Goal: Navigation & Orientation: Find specific page/section

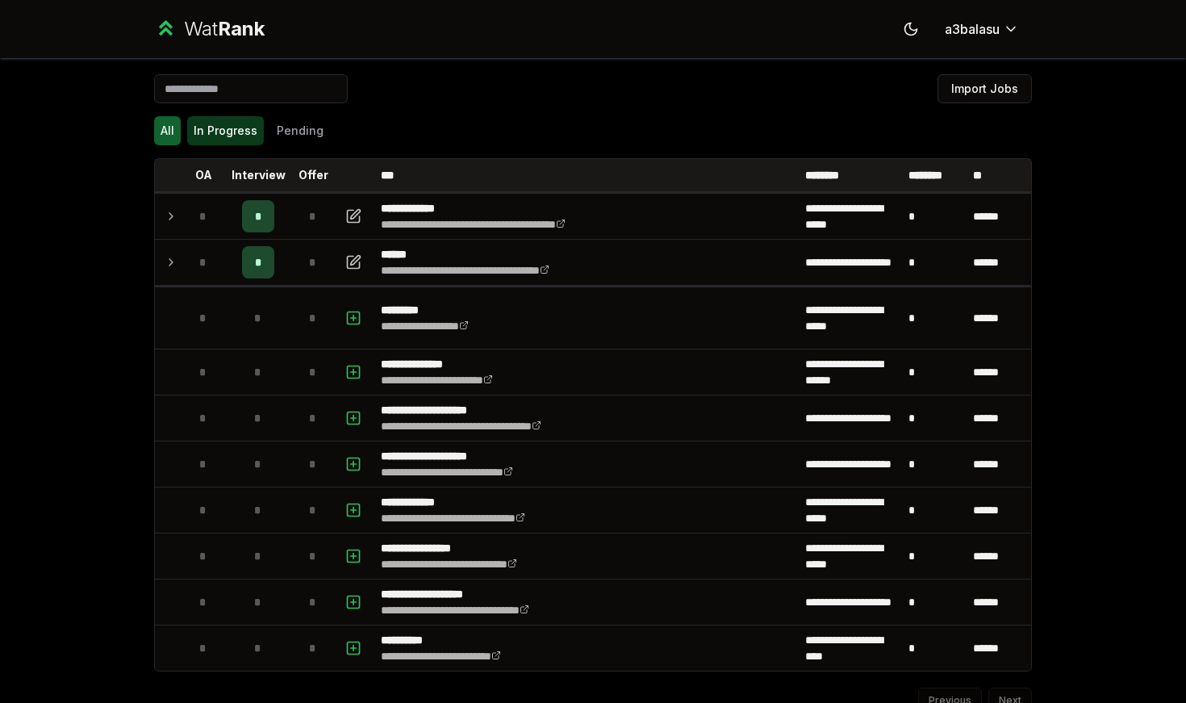
click at [235, 119] on button "In Progress" at bounding box center [225, 130] width 77 height 29
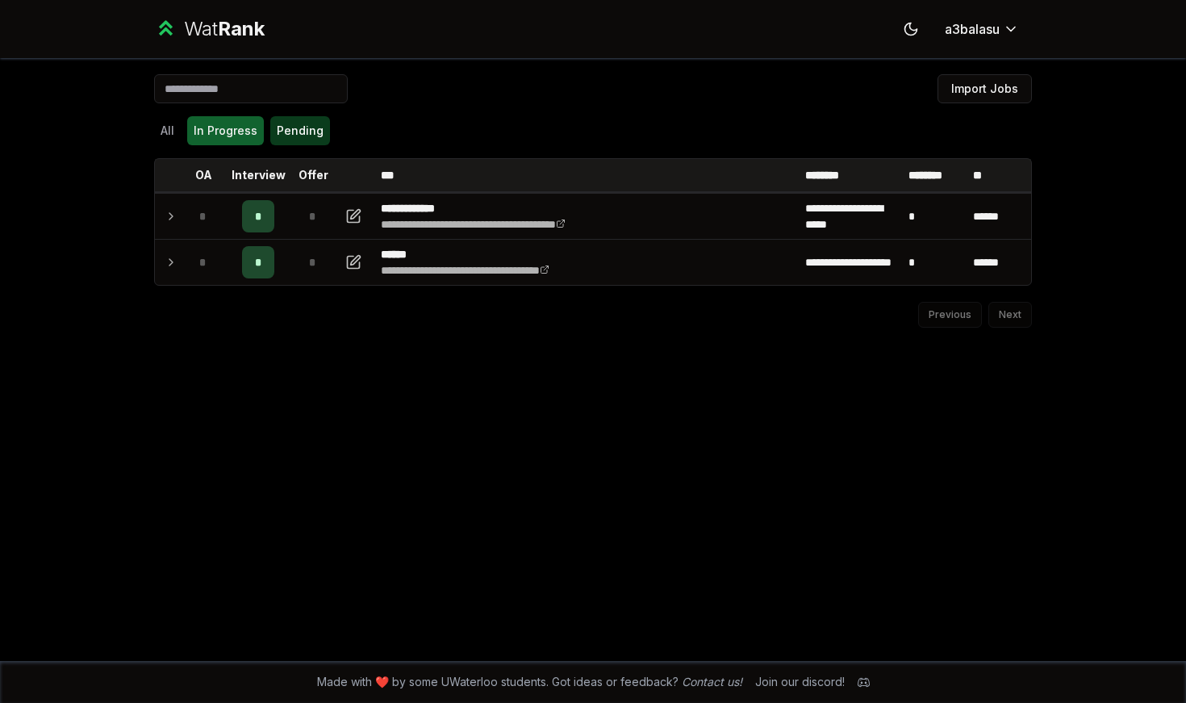
click at [301, 129] on button "Pending" at bounding box center [300, 130] width 60 height 29
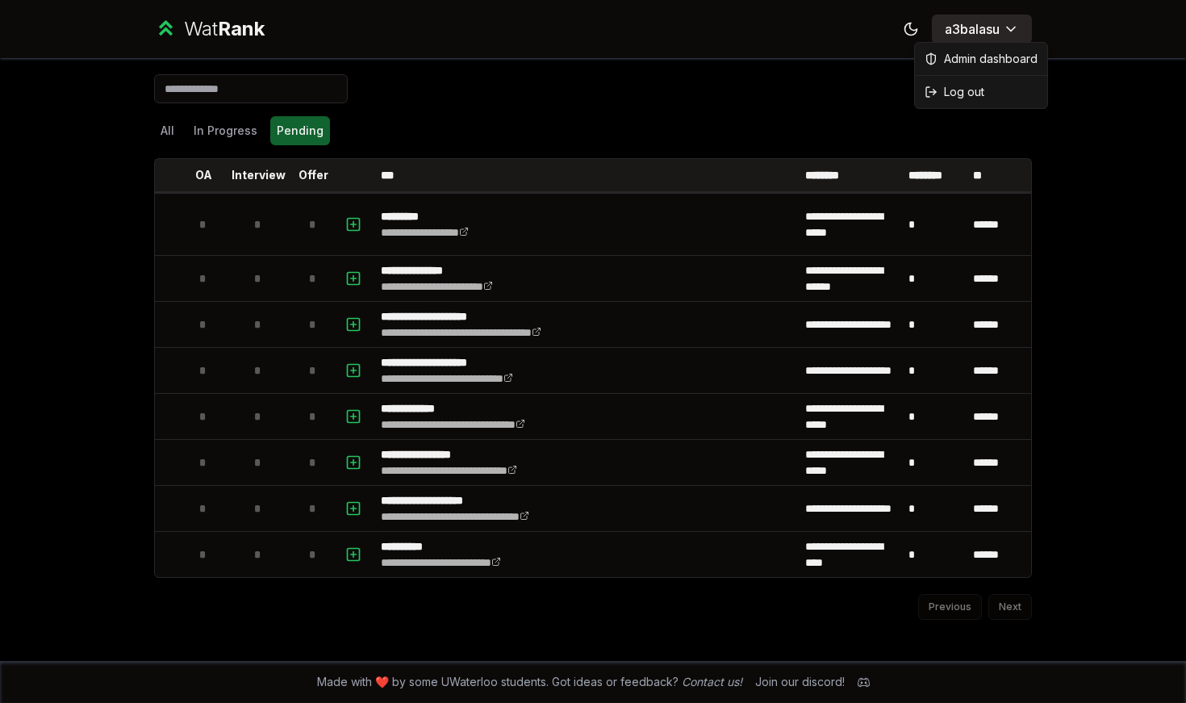
click at [614, 35] on html "**********" at bounding box center [593, 351] width 1186 height 703
click at [614, 62] on span "Admin dashboard" at bounding box center [991, 59] width 94 height 16
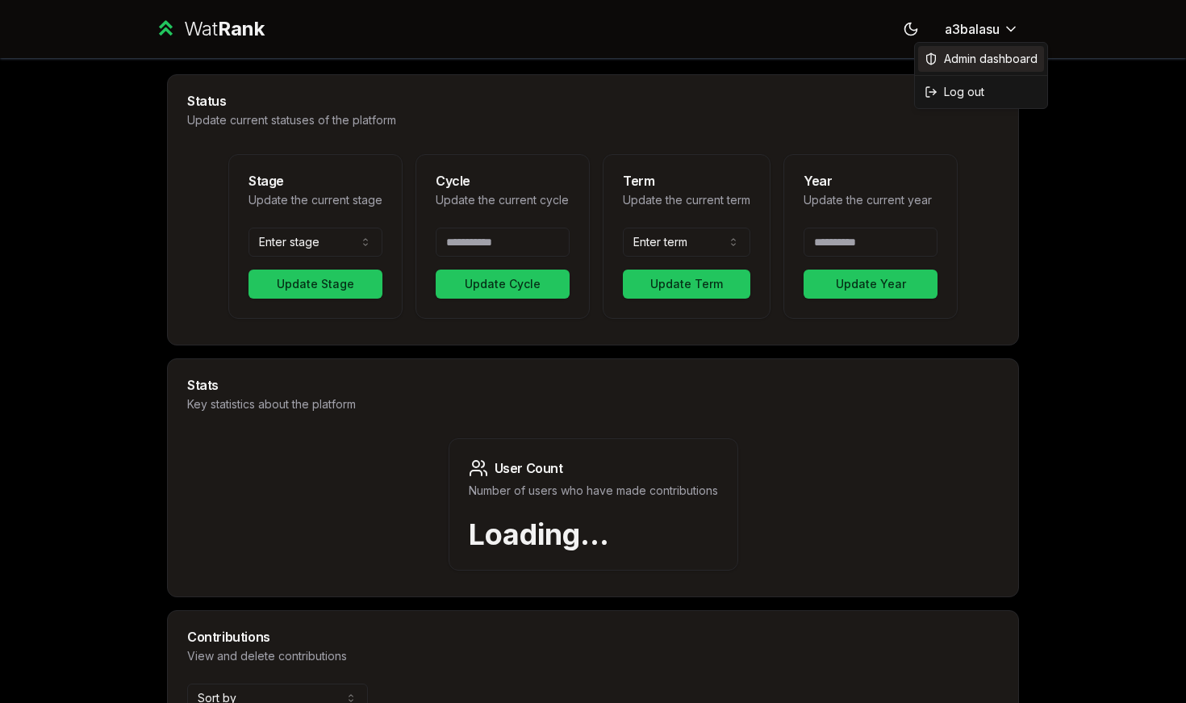
select select "*****"
type input "****"
select select "******"
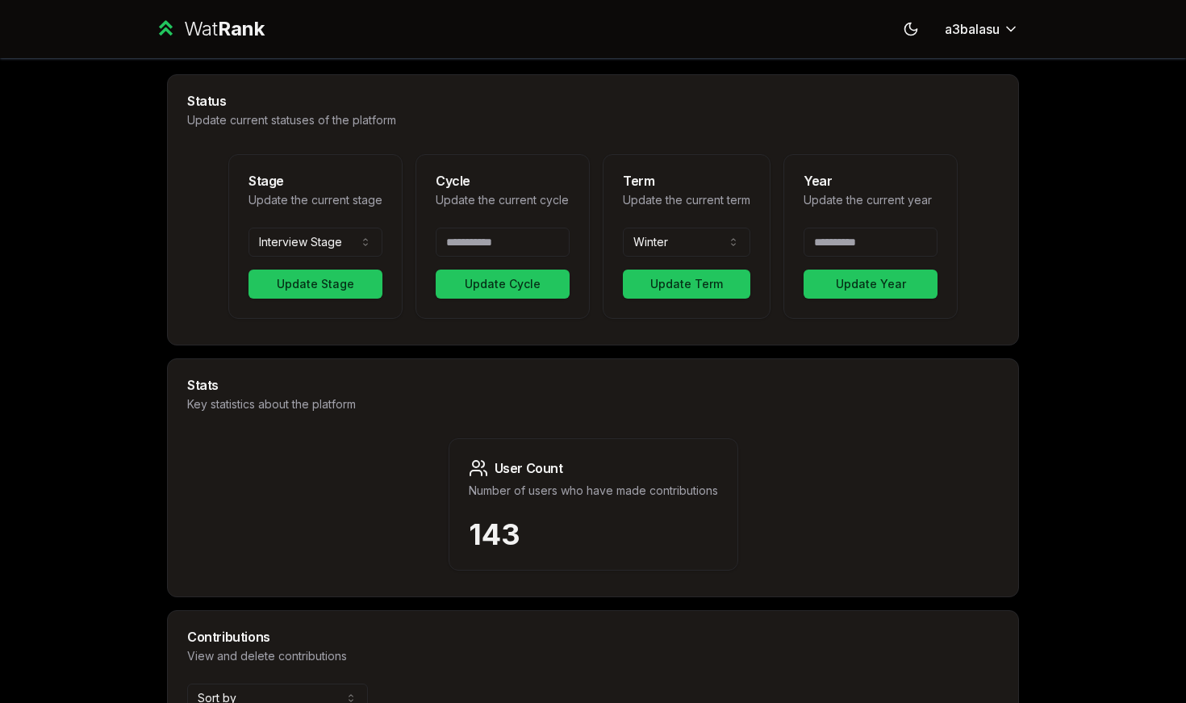
type input "*"
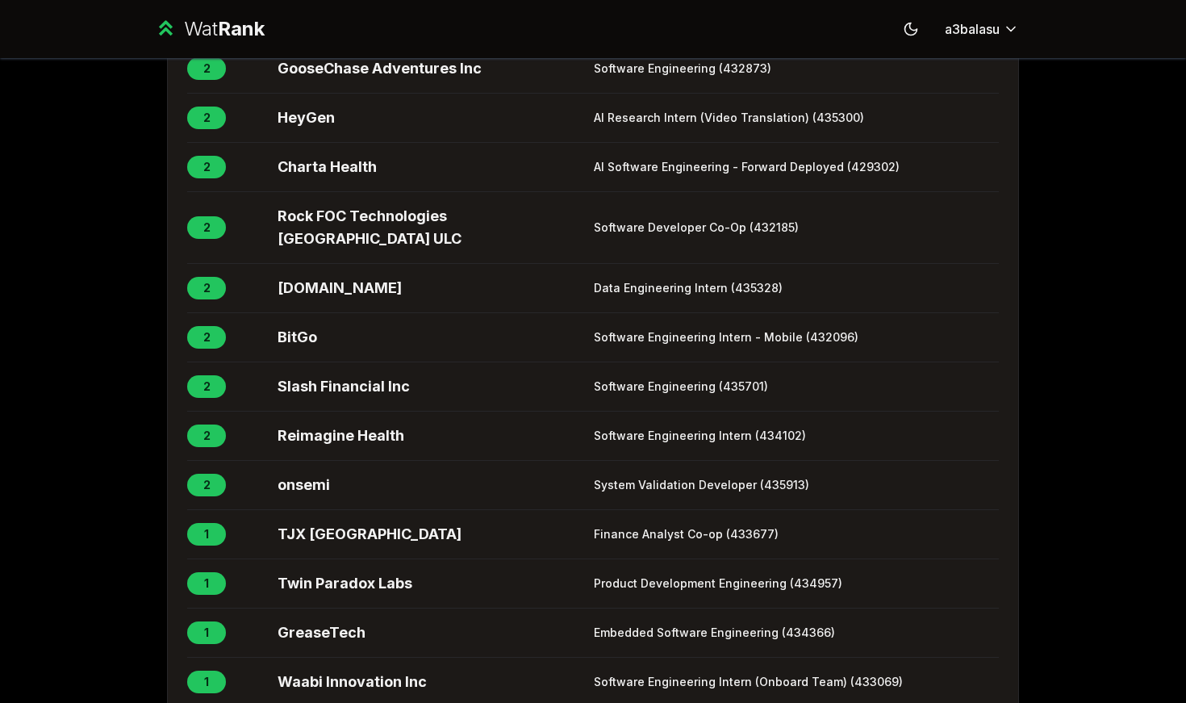
scroll to position [2247, 0]
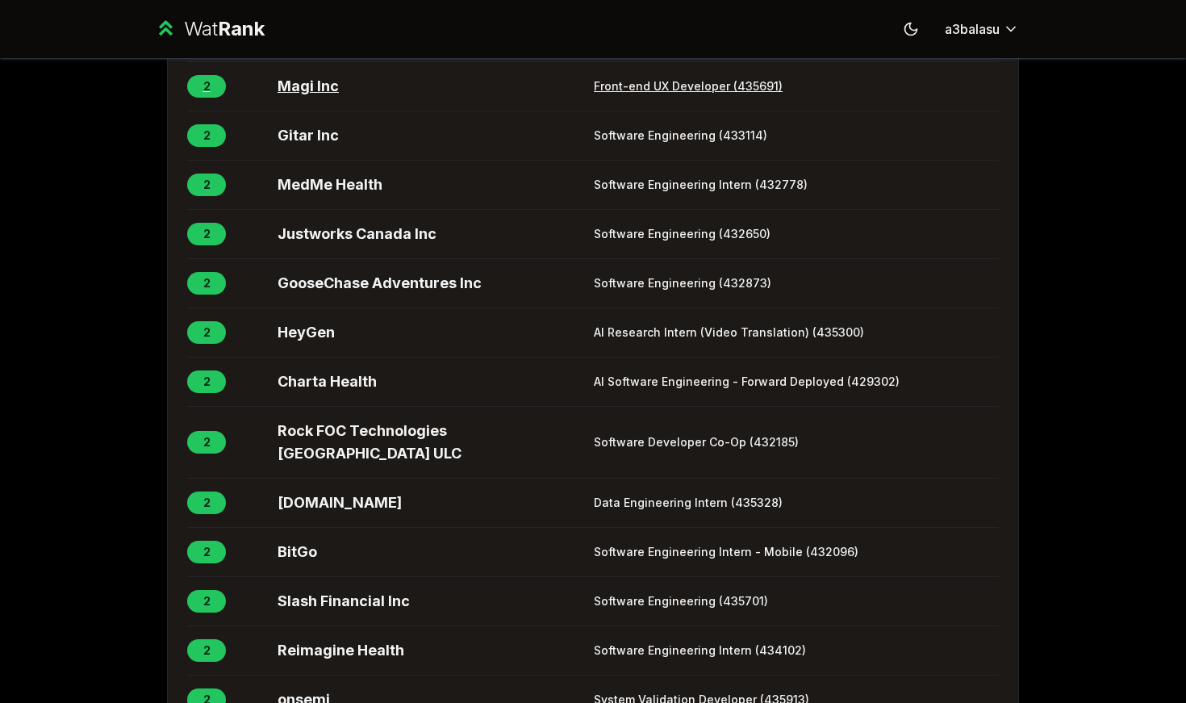
click at [316, 98] on span "Magi Inc" at bounding box center [432, 86] width 310 height 23
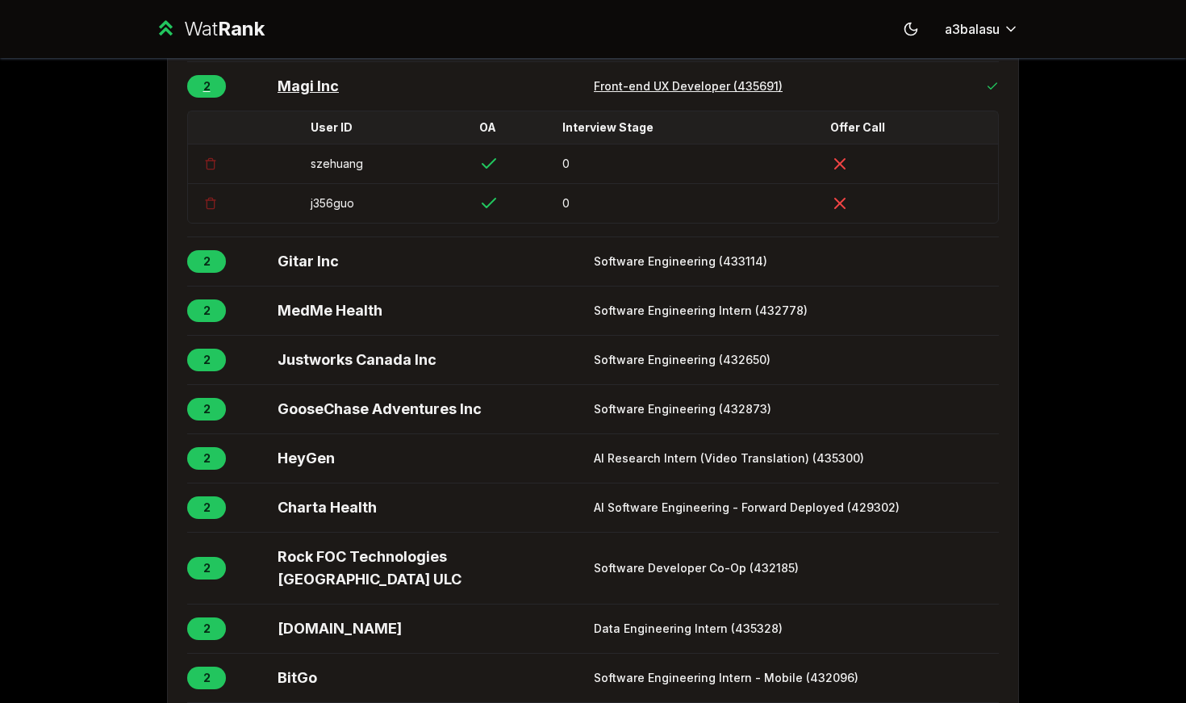
click at [302, 98] on span "Magi Inc" at bounding box center [432, 86] width 310 height 23
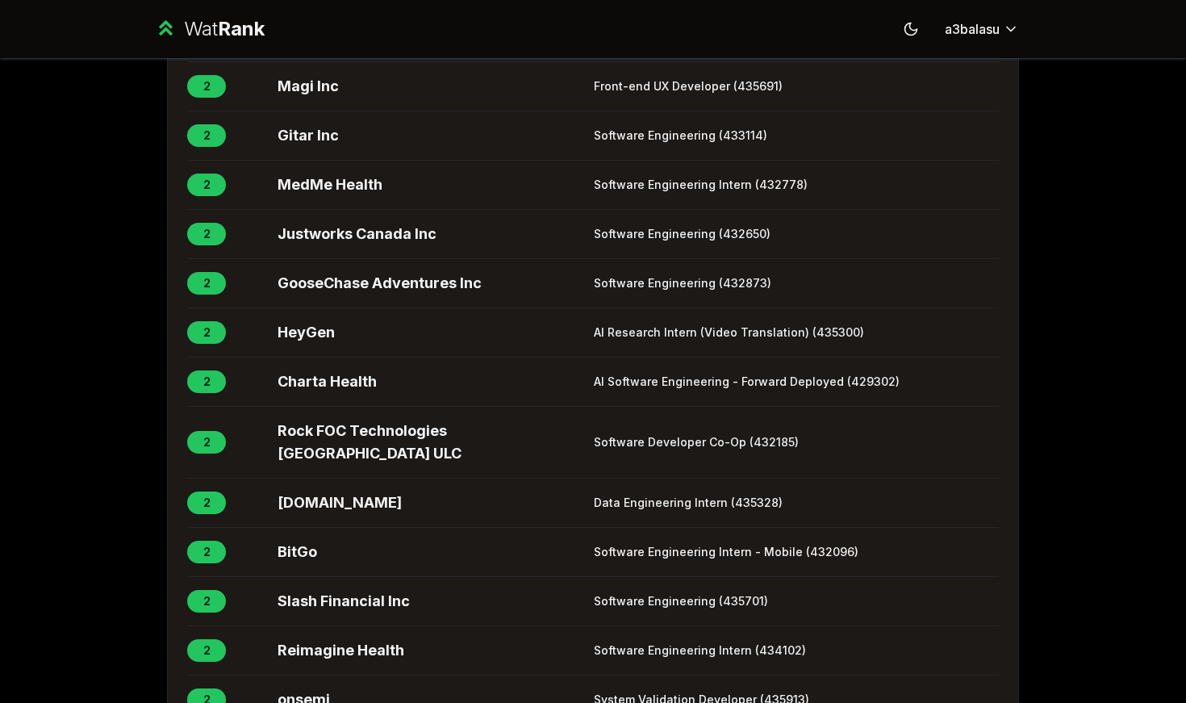
click at [311, 48] on span "Aven Financial Inc" at bounding box center [432, 37] width 310 height 23
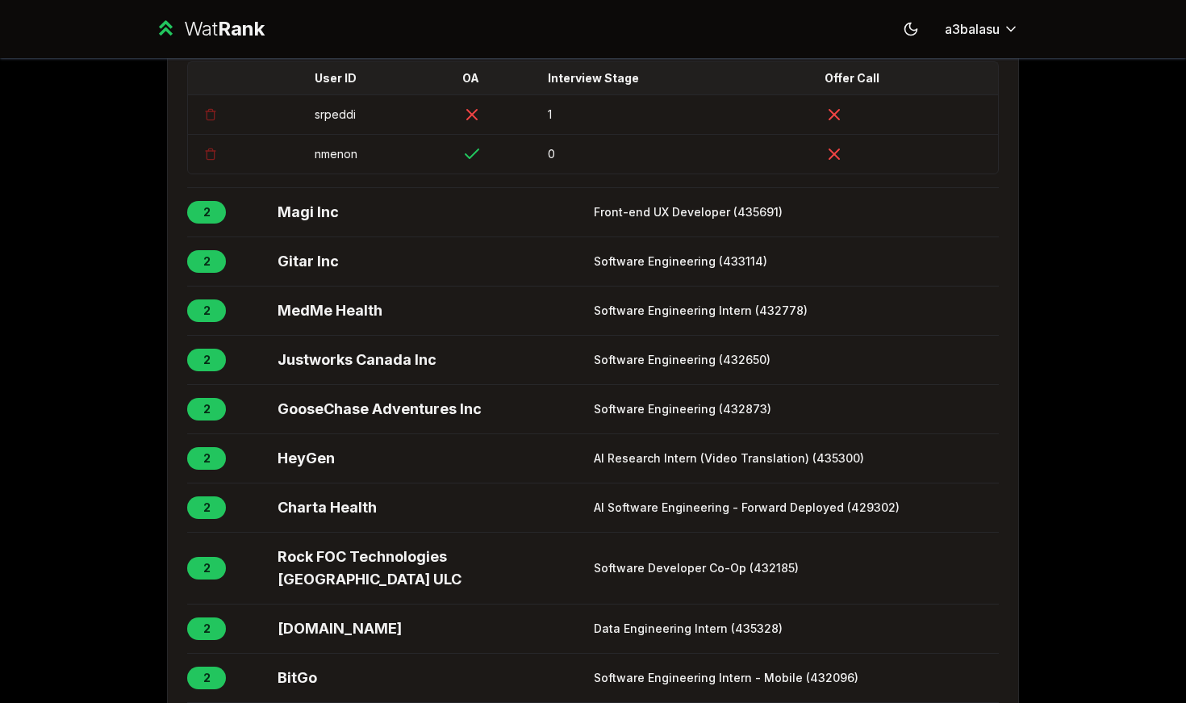
click at [311, 48] on span "Aven Financial Inc" at bounding box center [432, 37] width 310 height 23
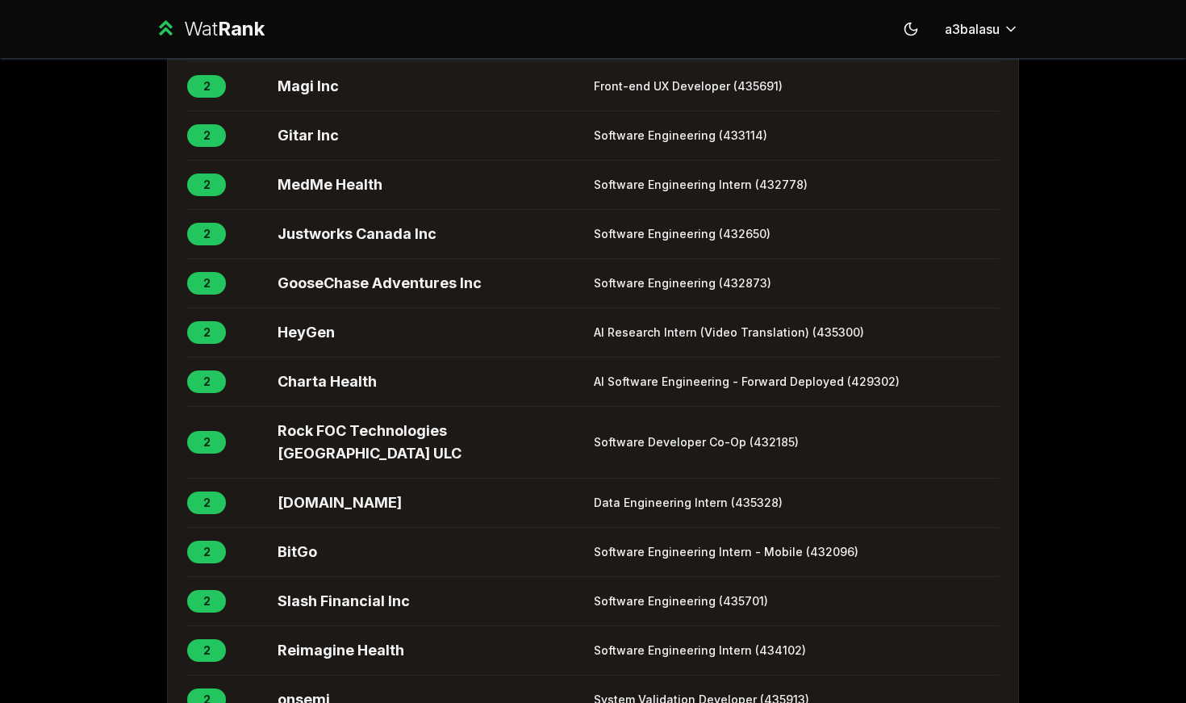
click at [287, 61] on button "2 0 Aven Financial Inc Software Engineering Intern (430160)" at bounding box center [592, 37] width 811 height 48
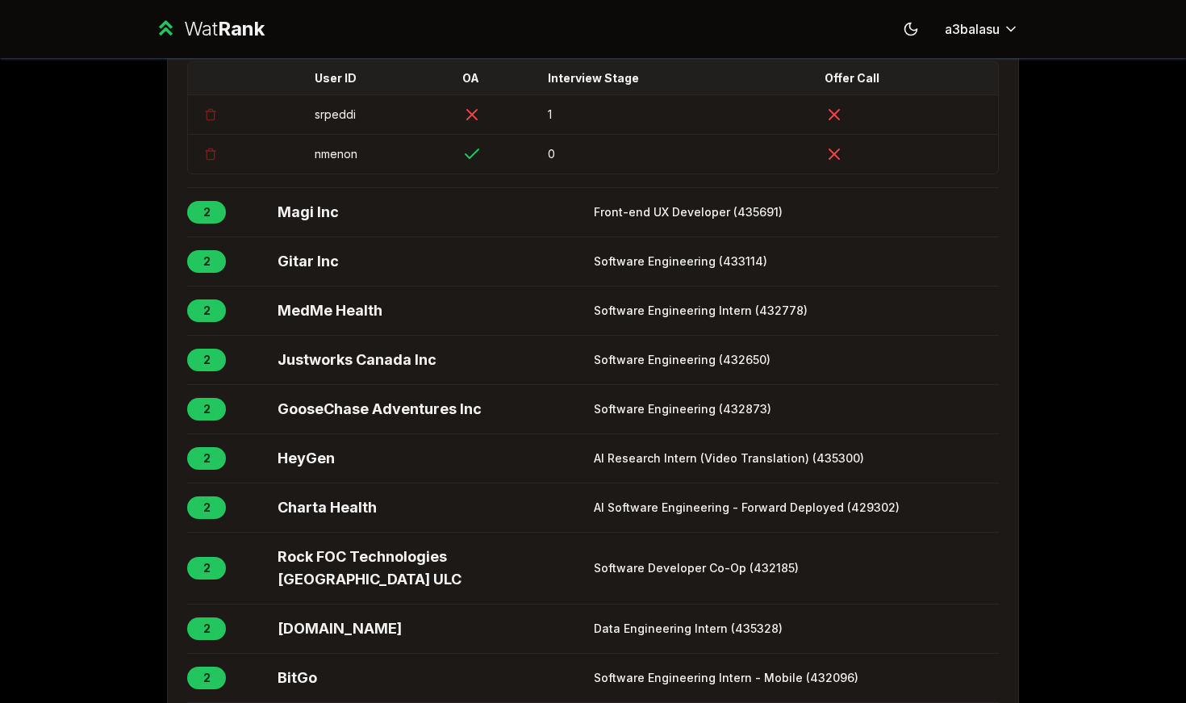
click at [317, 48] on span "Aven Financial Inc" at bounding box center [432, 37] width 310 height 23
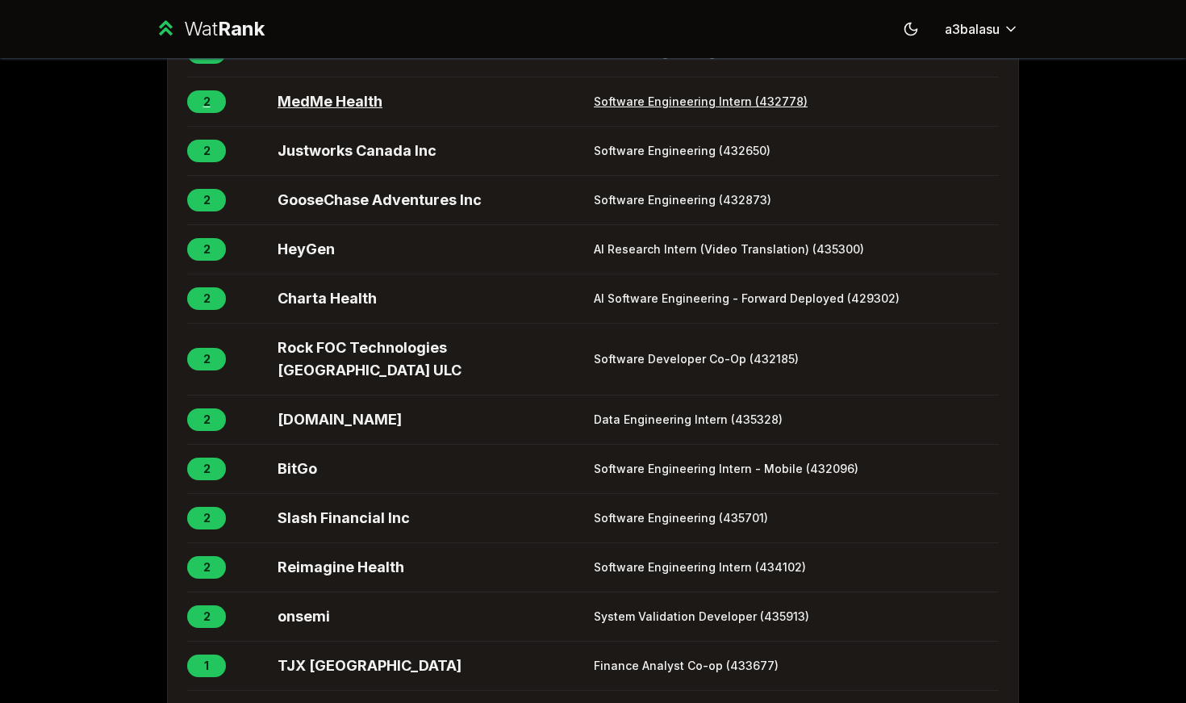
scroll to position [2331, 0]
click at [319, 112] on span "MedMe Health" at bounding box center [432, 101] width 310 height 23
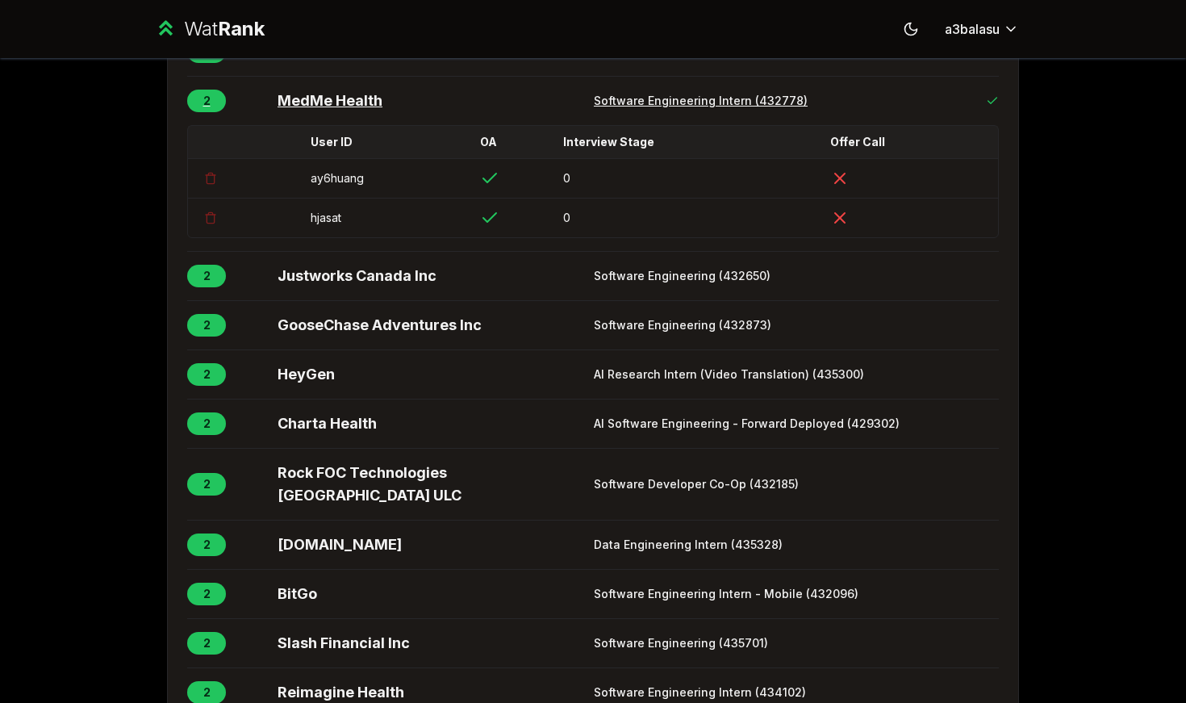
click at [319, 112] on span "MedMe Health" at bounding box center [432, 101] width 310 height 23
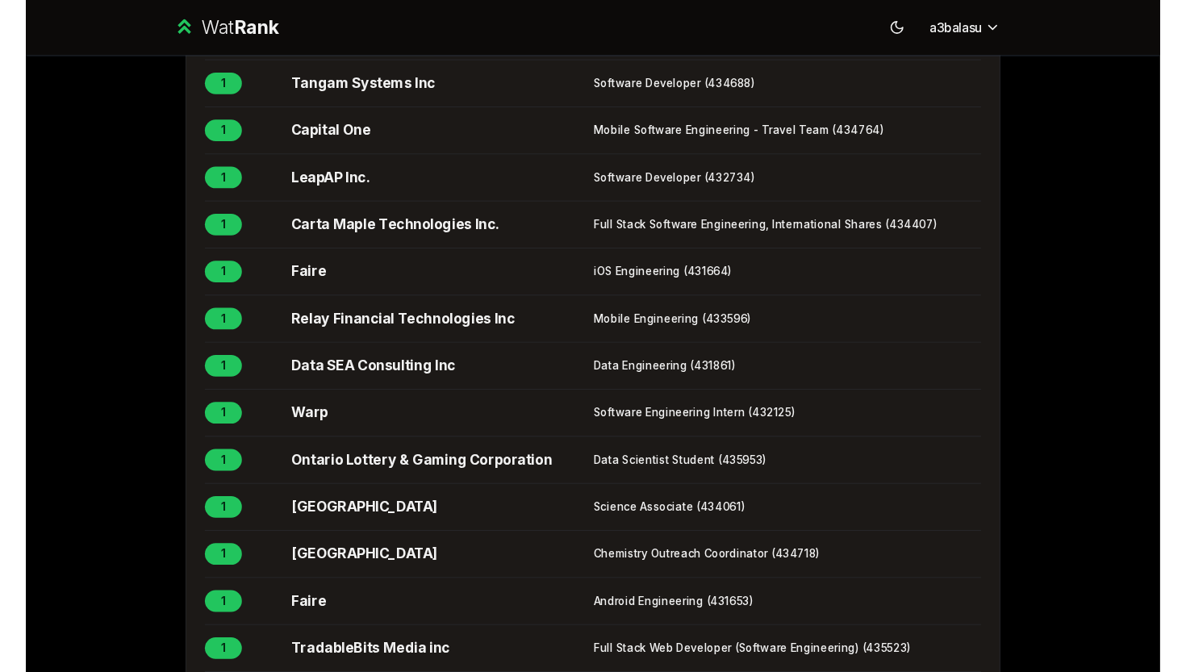
scroll to position [5642, 0]
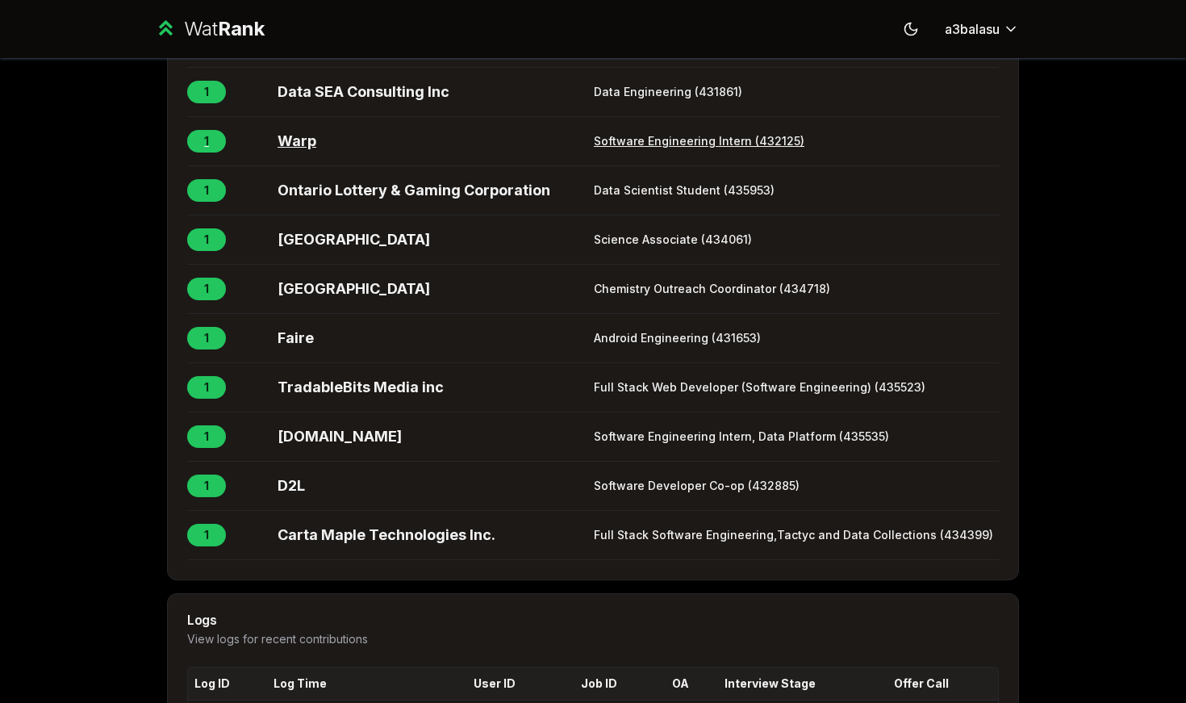
click at [296, 152] on span "Warp" at bounding box center [432, 141] width 310 height 23
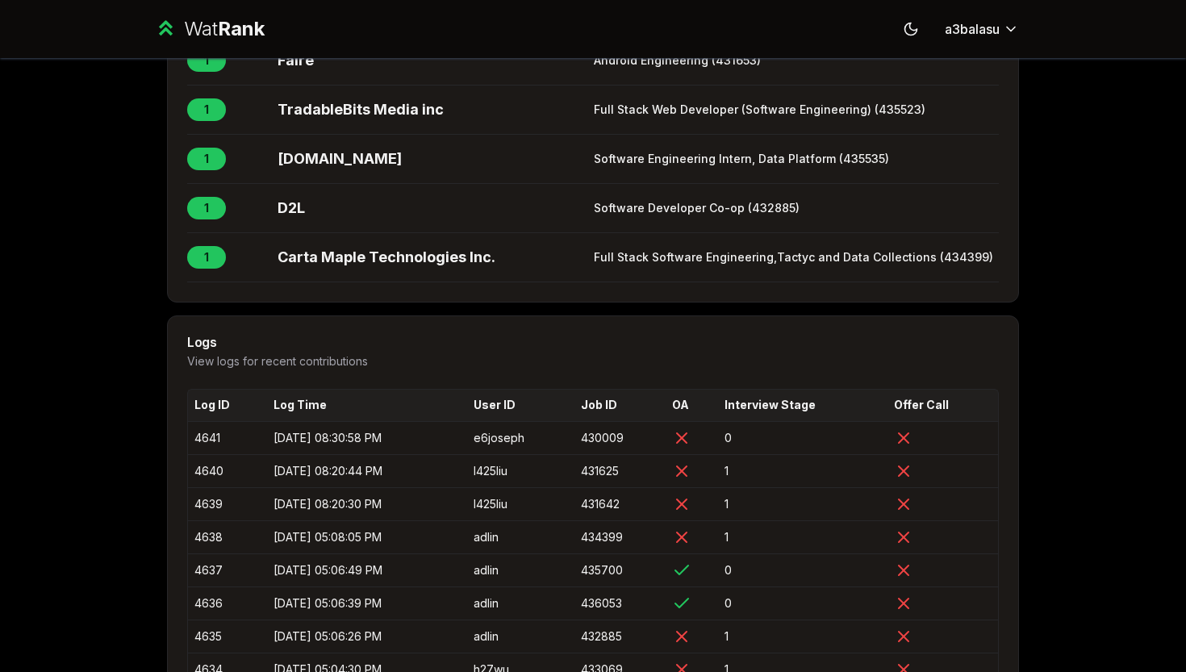
scroll to position [6072, 0]
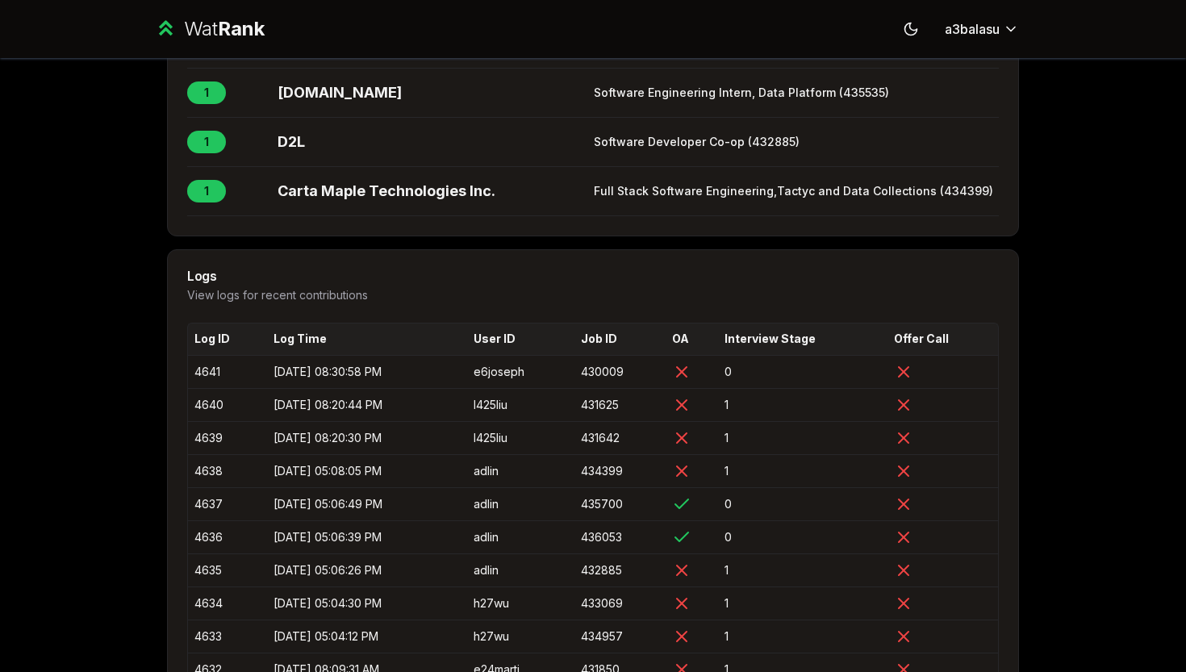
click at [118, 268] on div "**********" at bounding box center [593, 336] width 1186 height 672
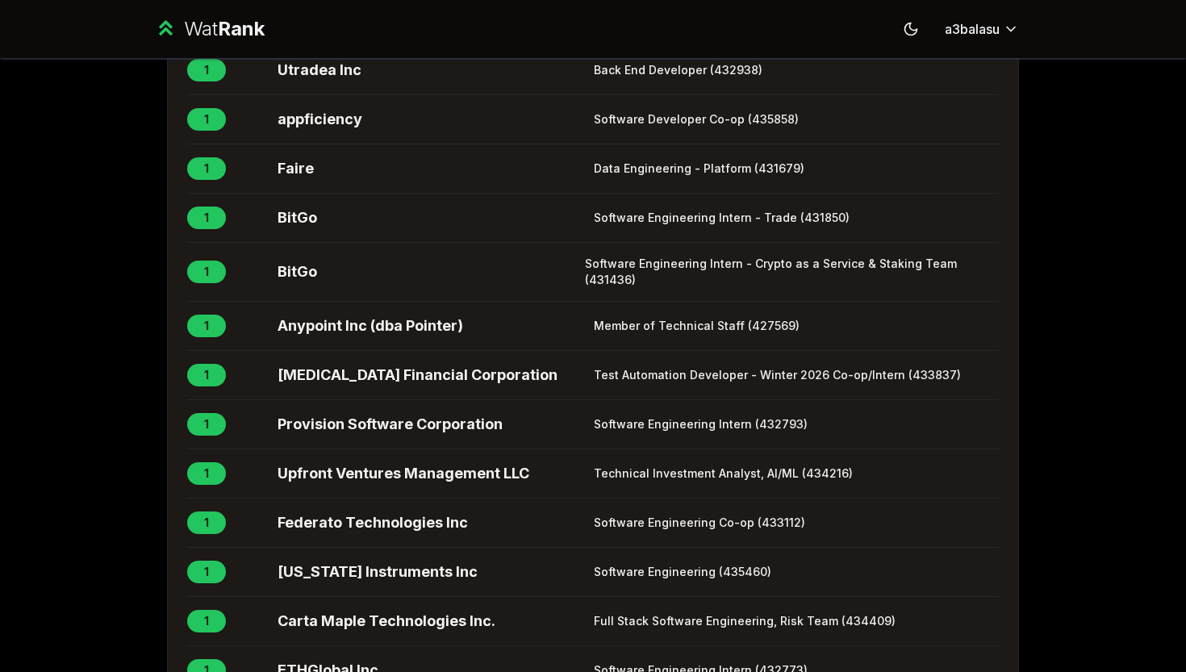
scroll to position [3820, 0]
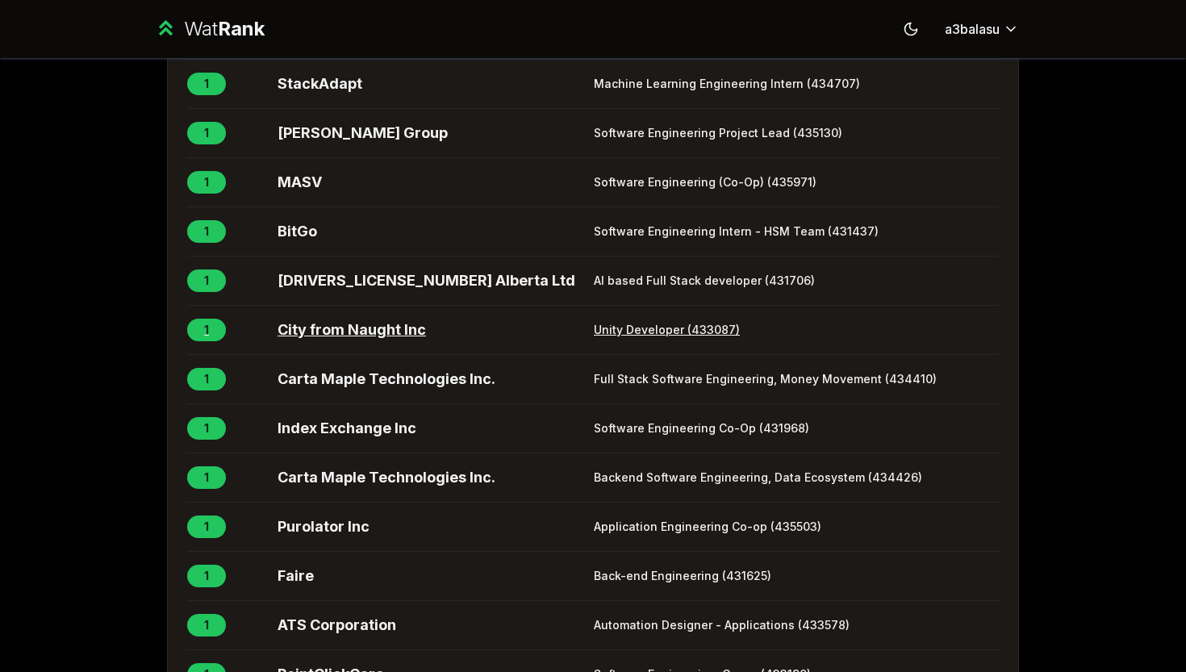
click at [333, 341] on span "City from Naught Inc" at bounding box center [432, 330] width 310 height 23
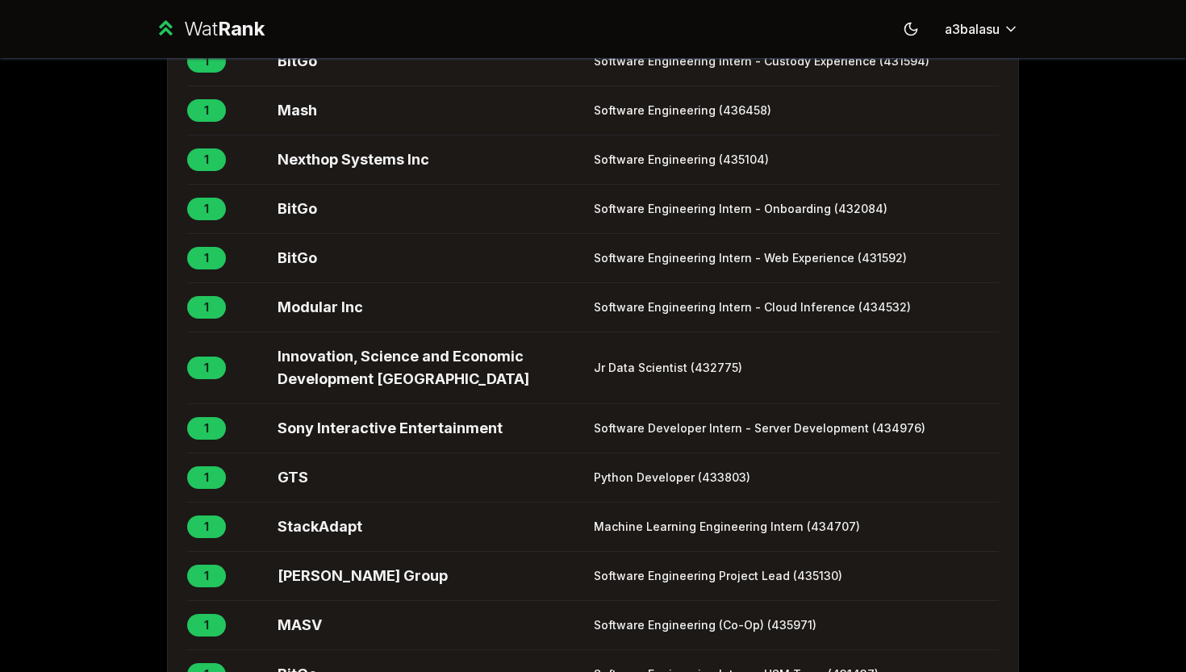
scroll to position [2974, 0]
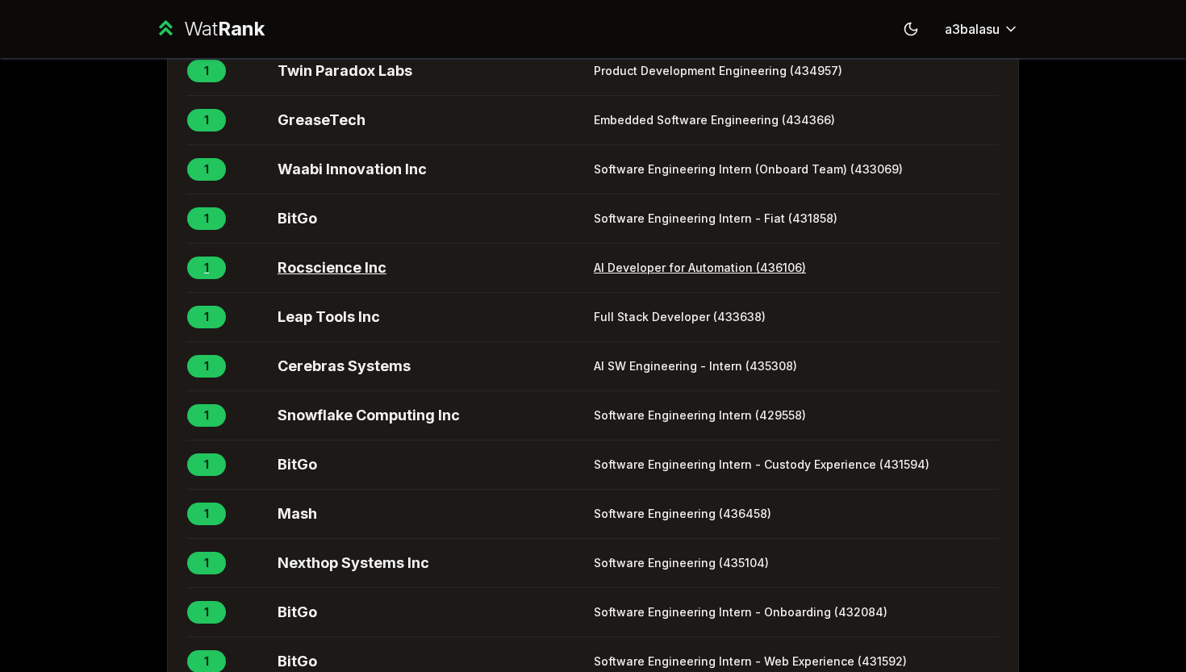
click at [316, 279] on span "Rocscience Inc" at bounding box center [432, 267] width 310 height 23
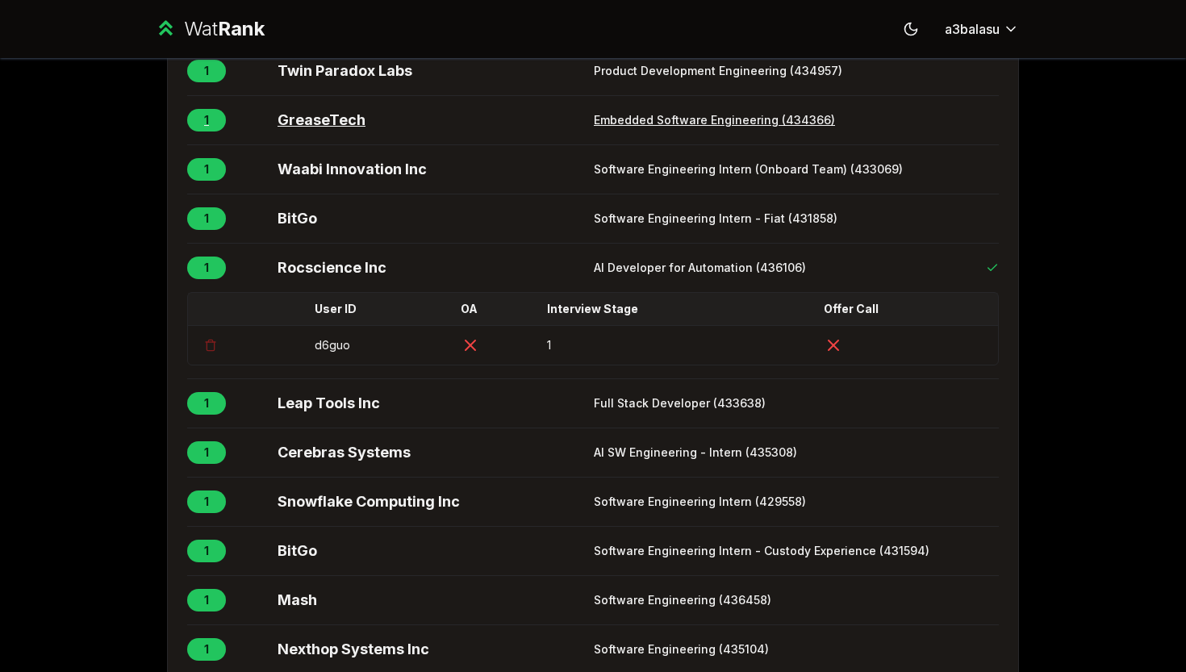
click at [313, 131] on span "GreaseTech" at bounding box center [432, 120] width 310 height 23
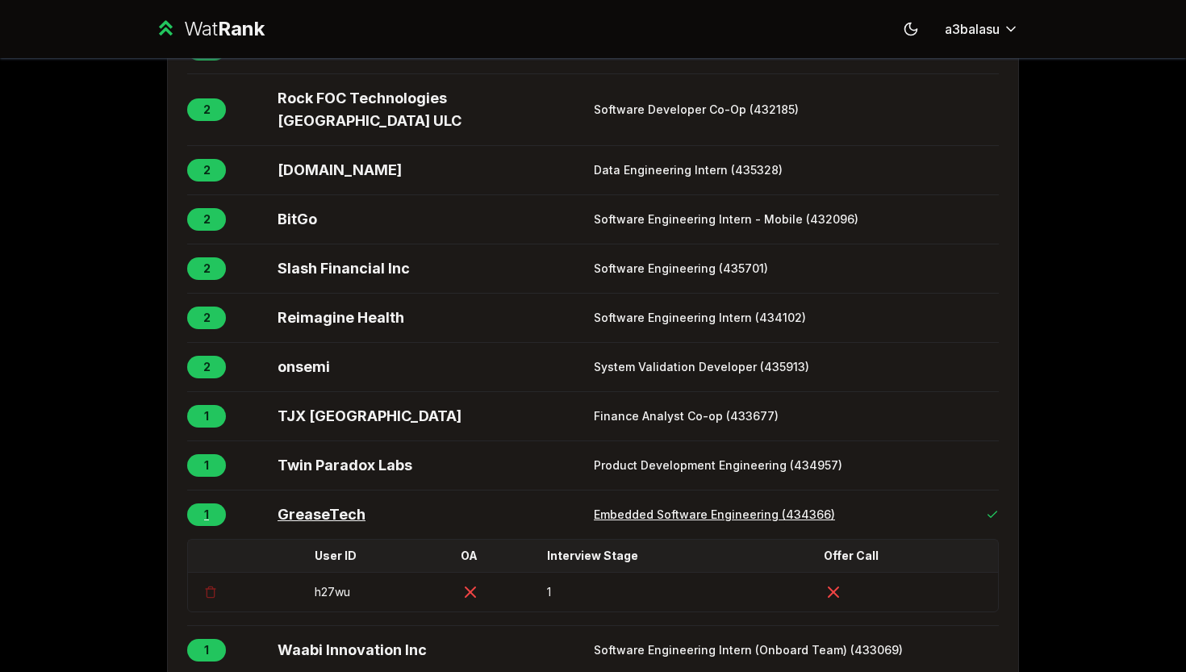
scroll to position [2509, 0]
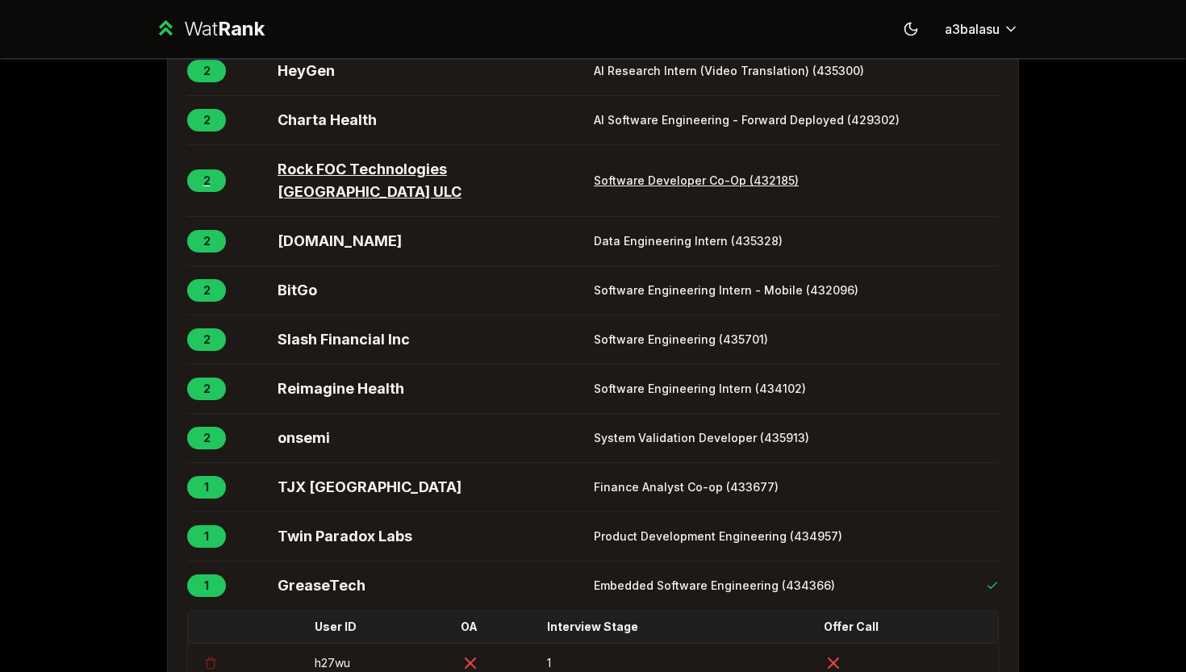
click at [307, 216] on button "2 0 Rock FOC Technologies [GEOGRAPHIC_DATA] ULC Software Developer Co-Op (43218…" at bounding box center [592, 180] width 811 height 71
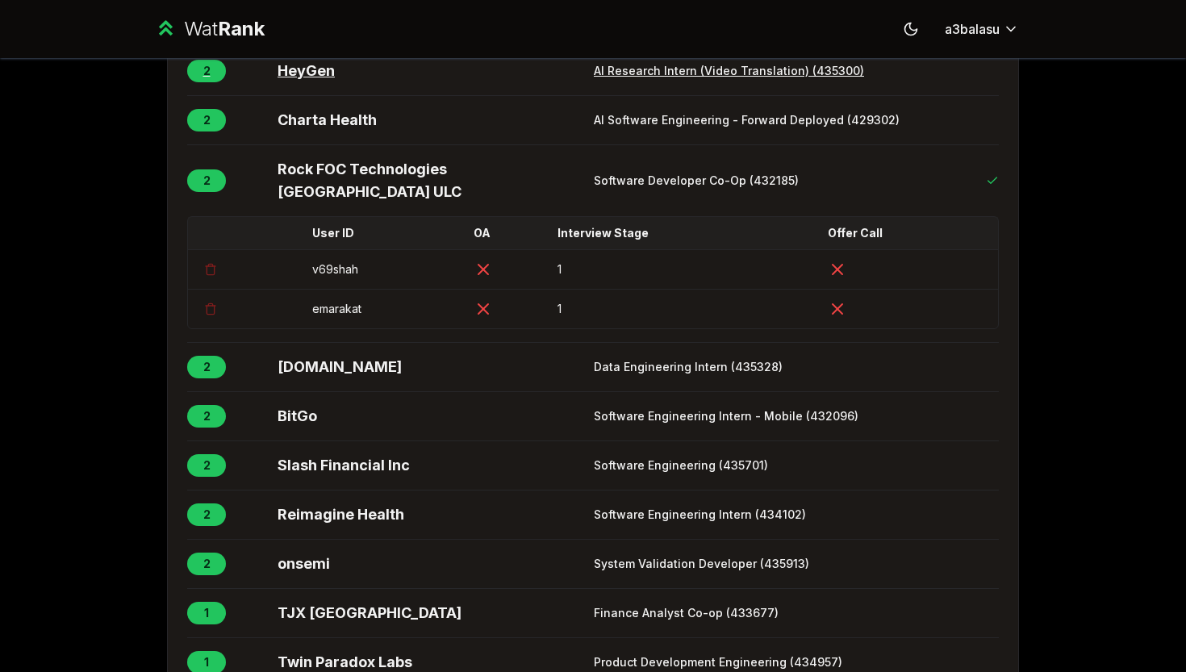
click at [304, 82] on span "HeyGen" at bounding box center [432, 71] width 310 height 23
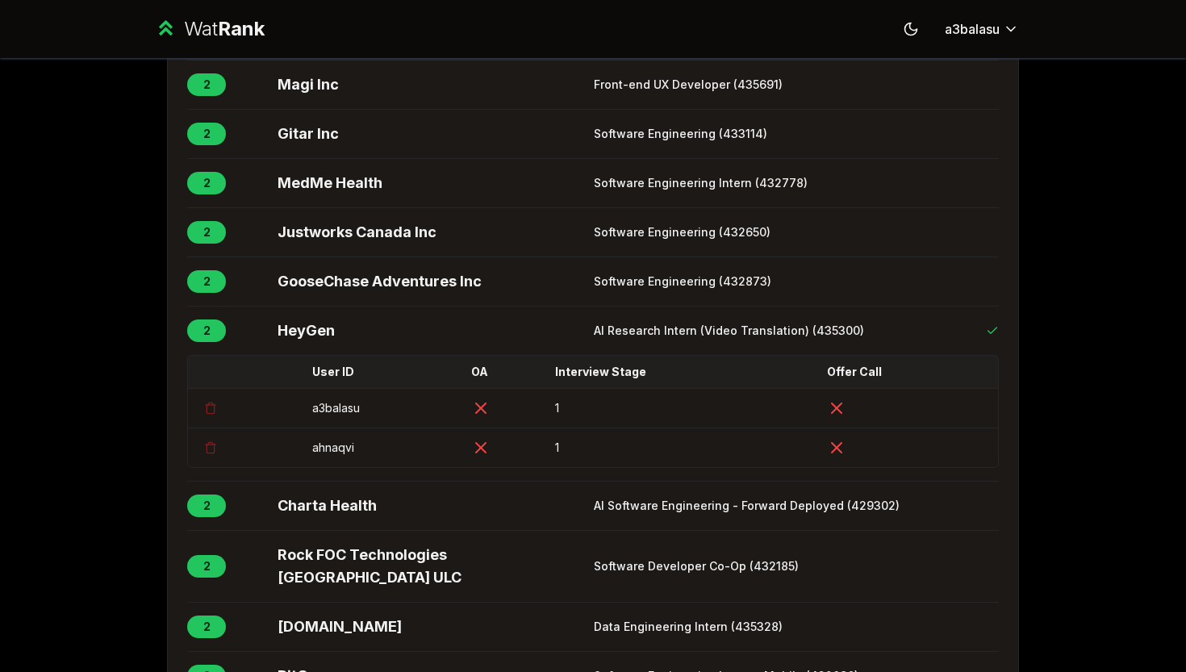
scroll to position [2261, 0]
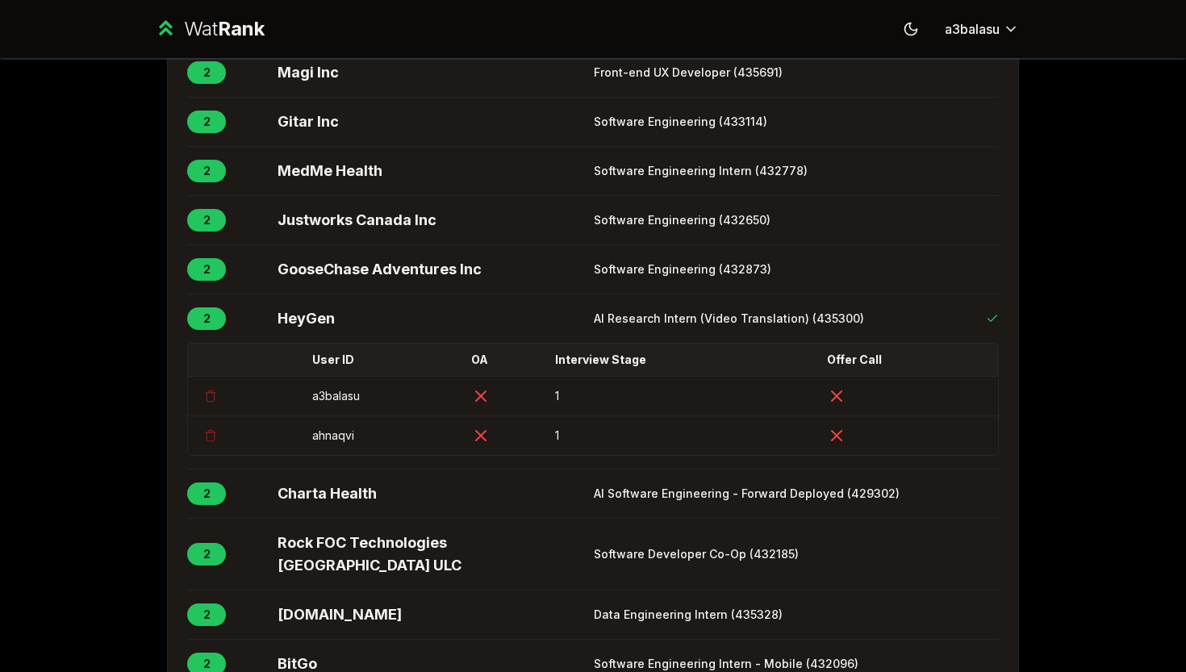
click at [304, 35] on span "Aven Financial Inc" at bounding box center [432, 23] width 310 height 23
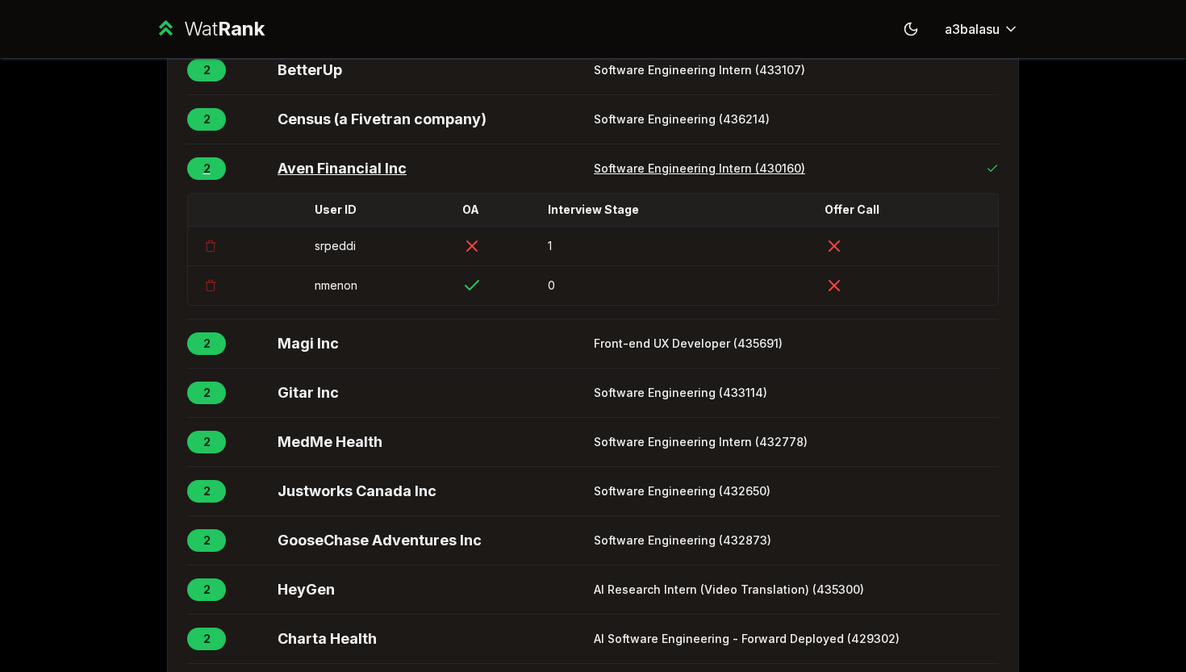
scroll to position [2117, 0]
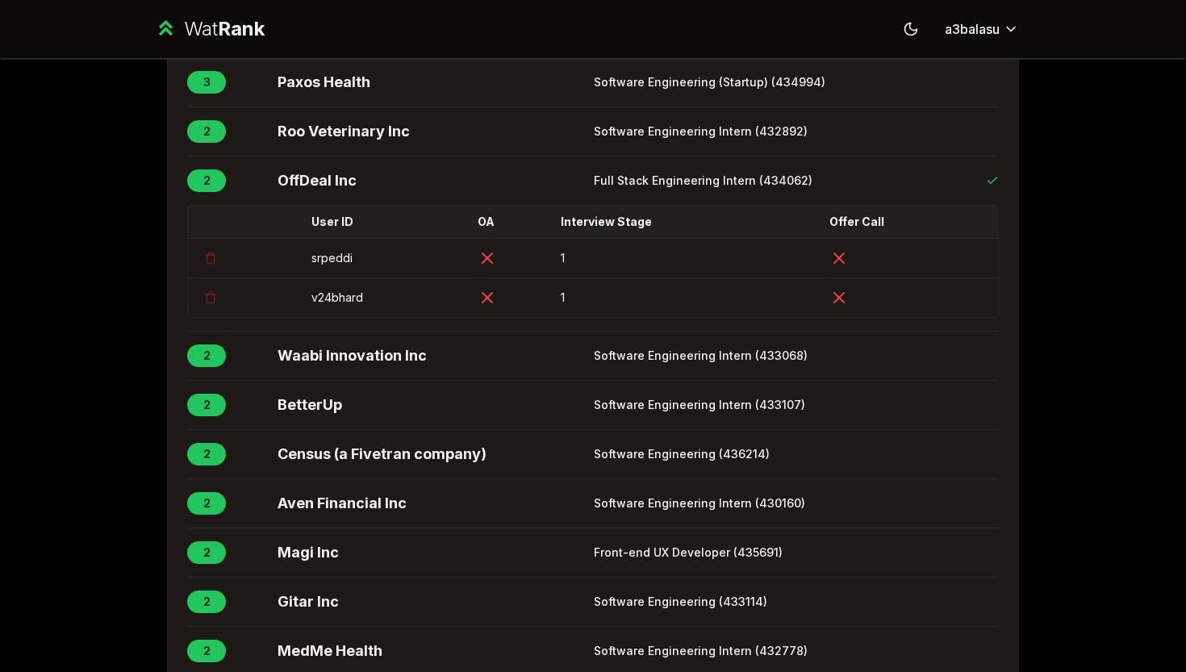
scroll to position [1908, 0]
click at [315, 142] on span "Roo Veterinary Inc" at bounding box center [432, 130] width 310 height 23
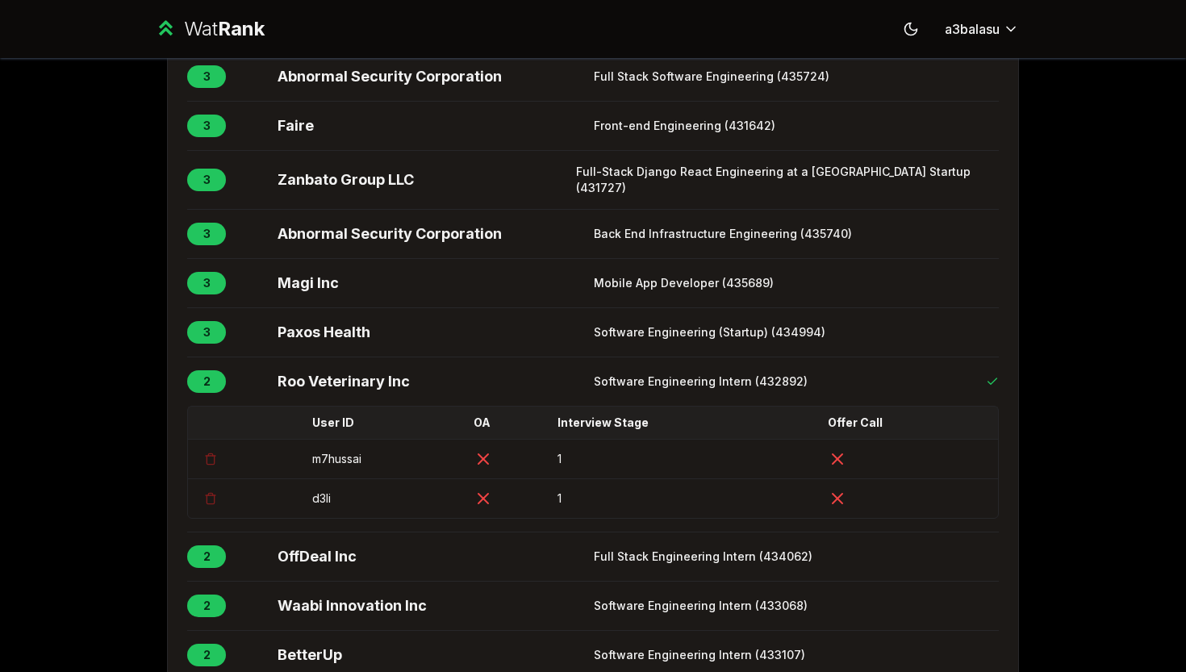
scroll to position [1650, 0]
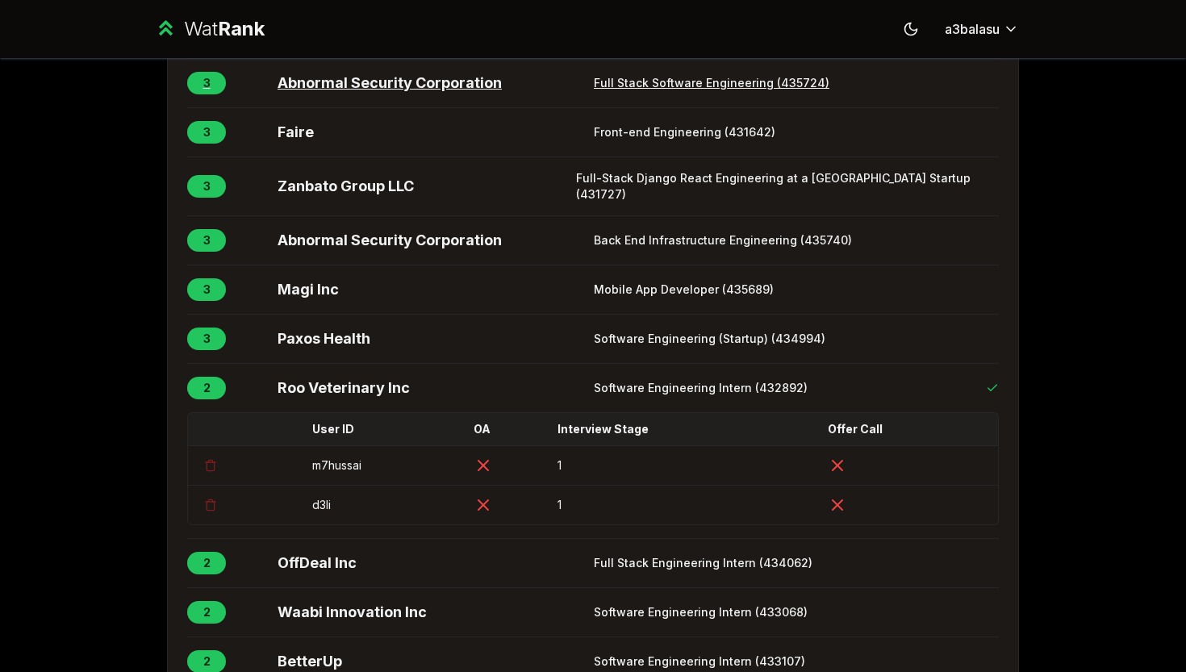
click at [321, 94] on span "Abnormal Security Corporation" at bounding box center [432, 83] width 310 height 23
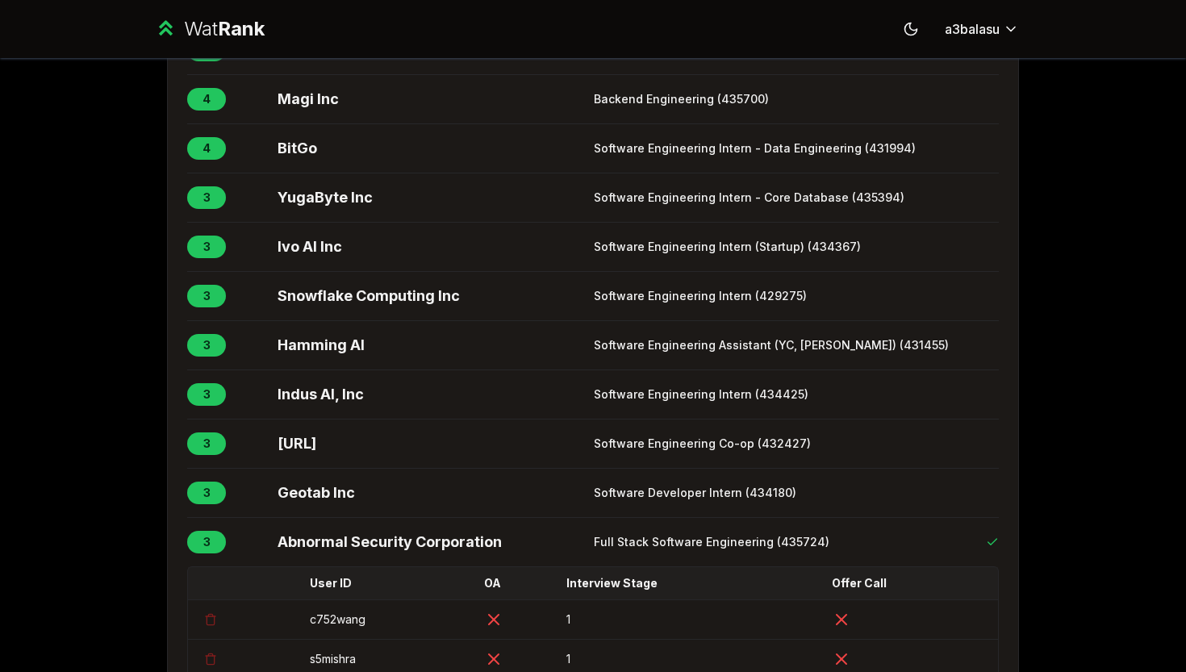
scroll to position [1055, 0]
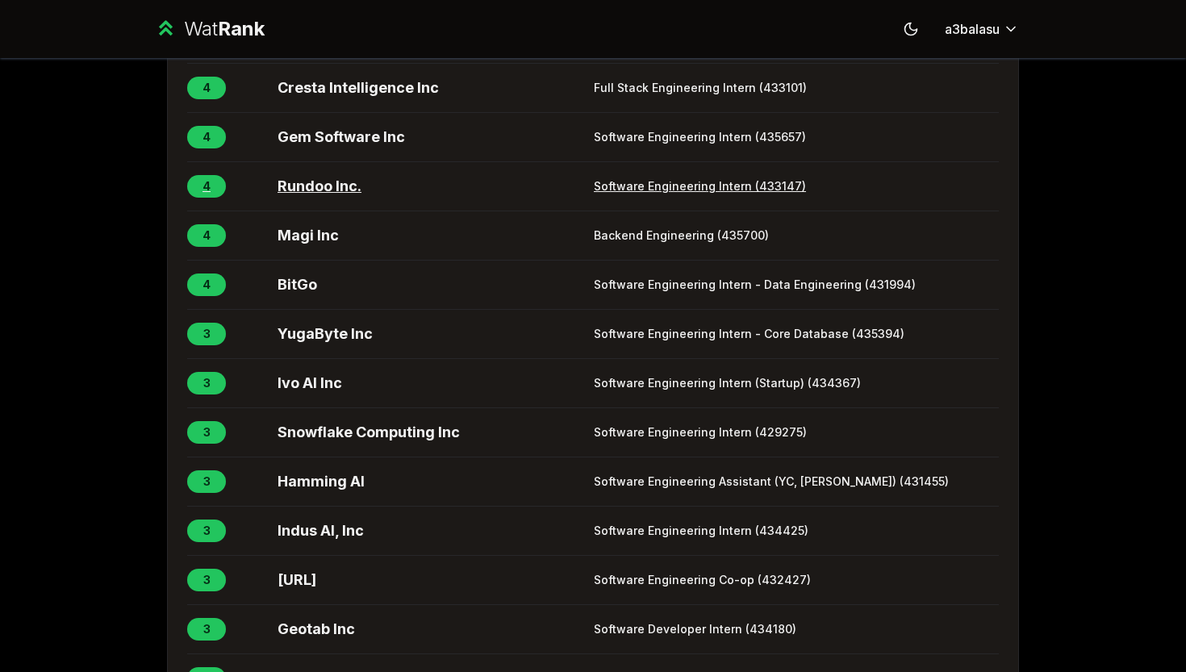
click at [331, 198] on span "Rundoo Inc." at bounding box center [432, 186] width 310 height 23
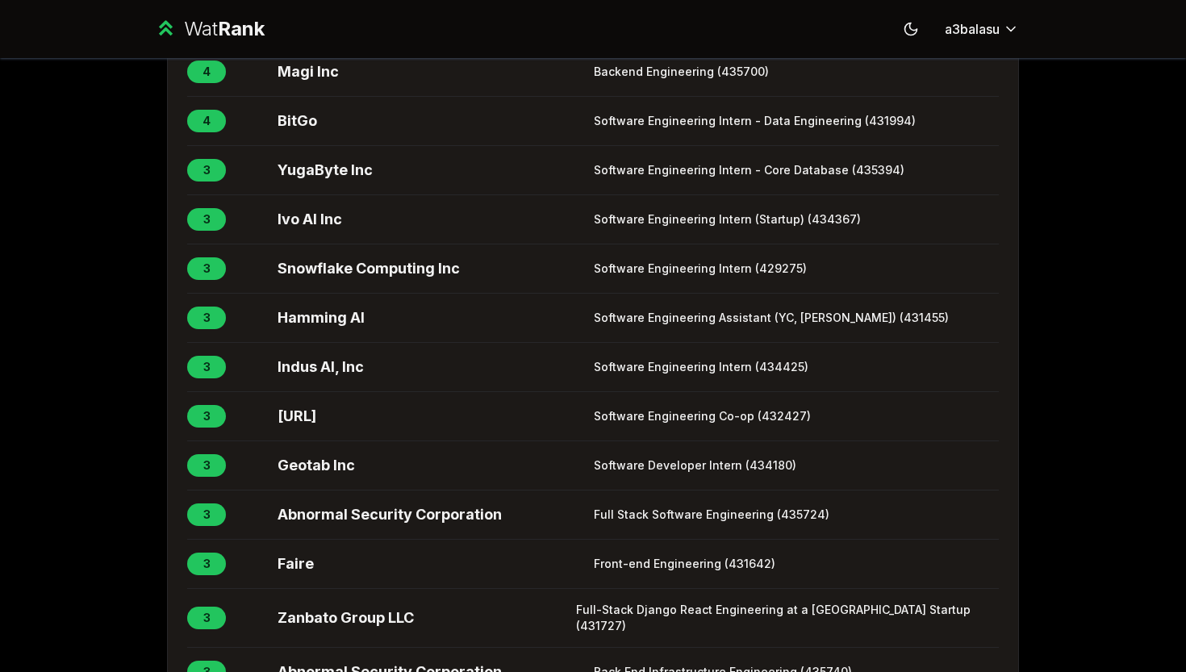
scroll to position [1487, 0]
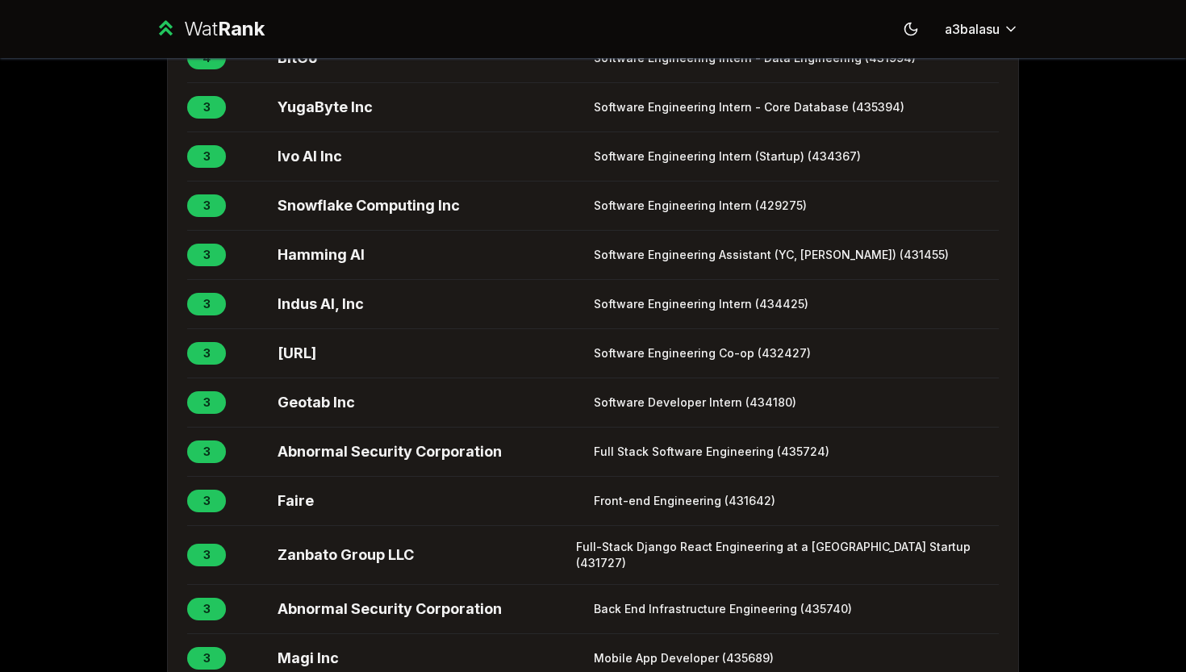
click at [315, 20] on span "Magi Inc" at bounding box center [432, 9] width 310 height 23
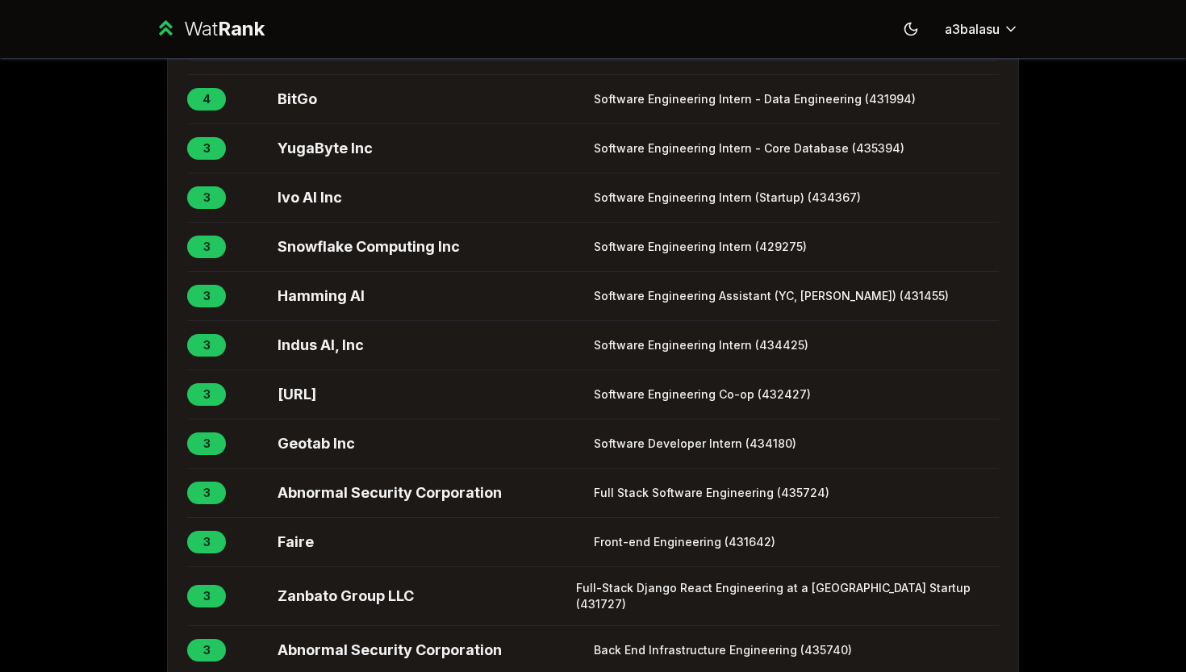
scroll to position [1412, 0]
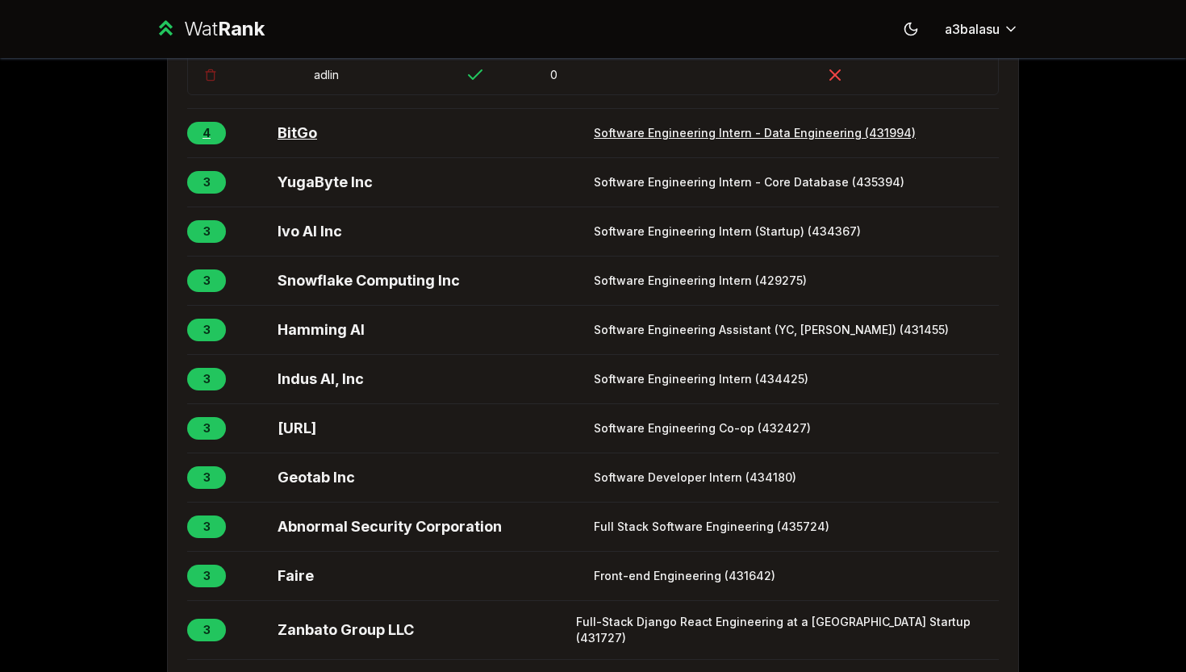
click at [295, 144] on span "BitGo" at bounding box center [432, 133] width 310 height 23
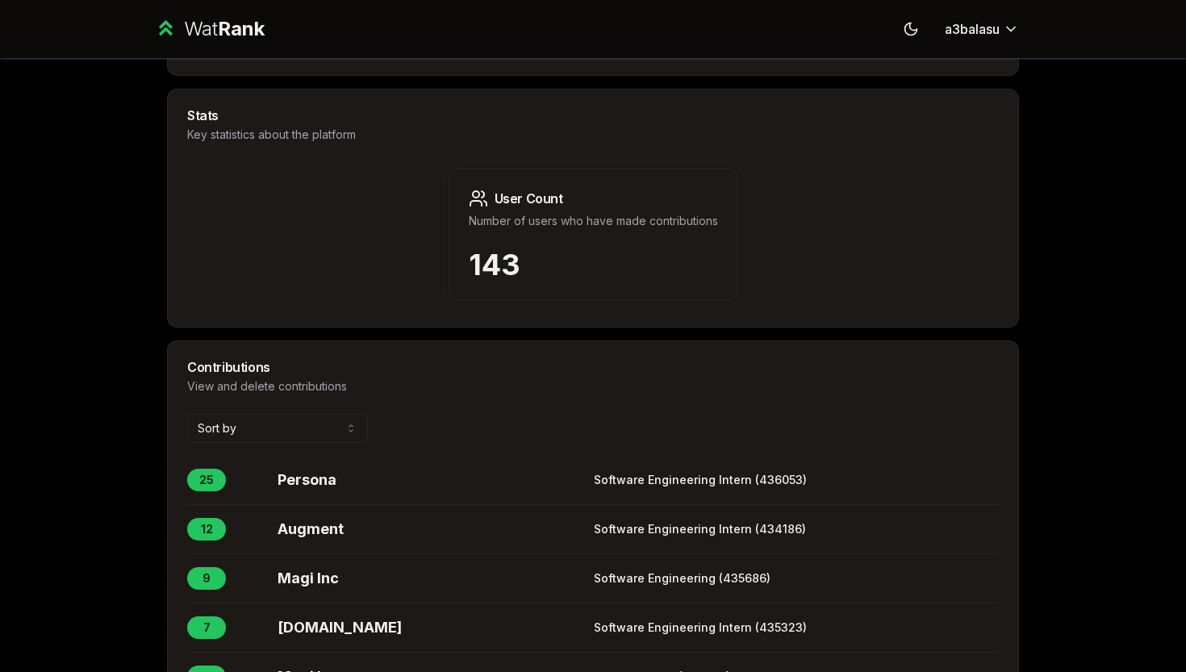
scroll to position [606, 0]
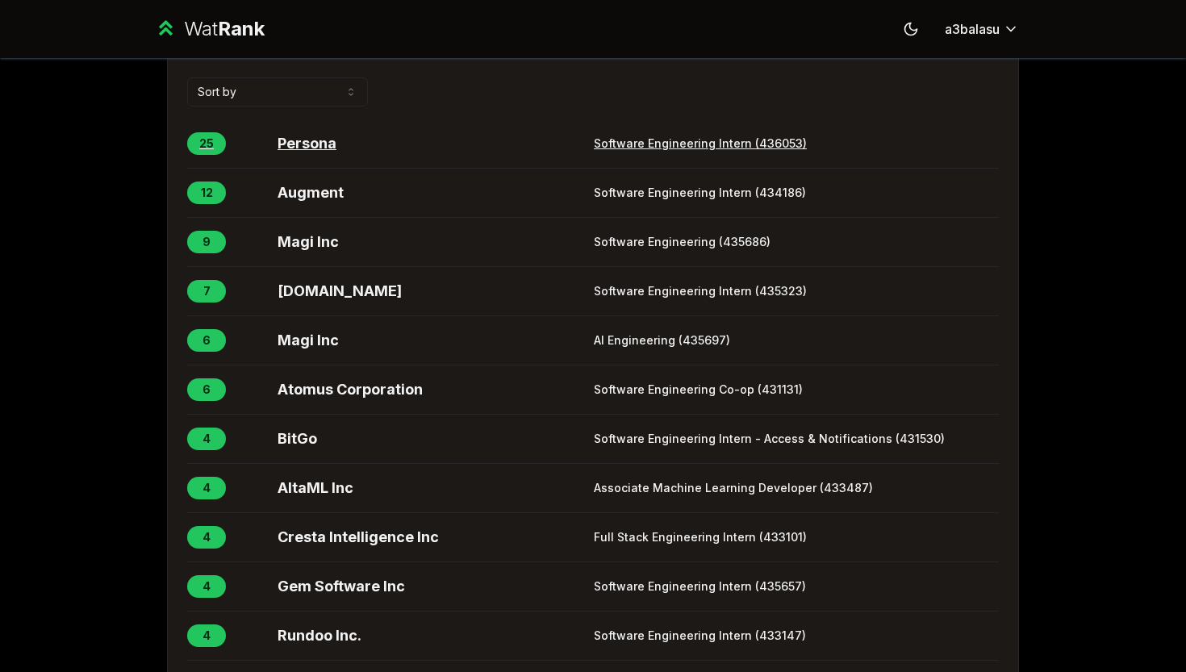
click at [317, 155] on span "Persona" at bounding box center [432, 143] width 310 height 23
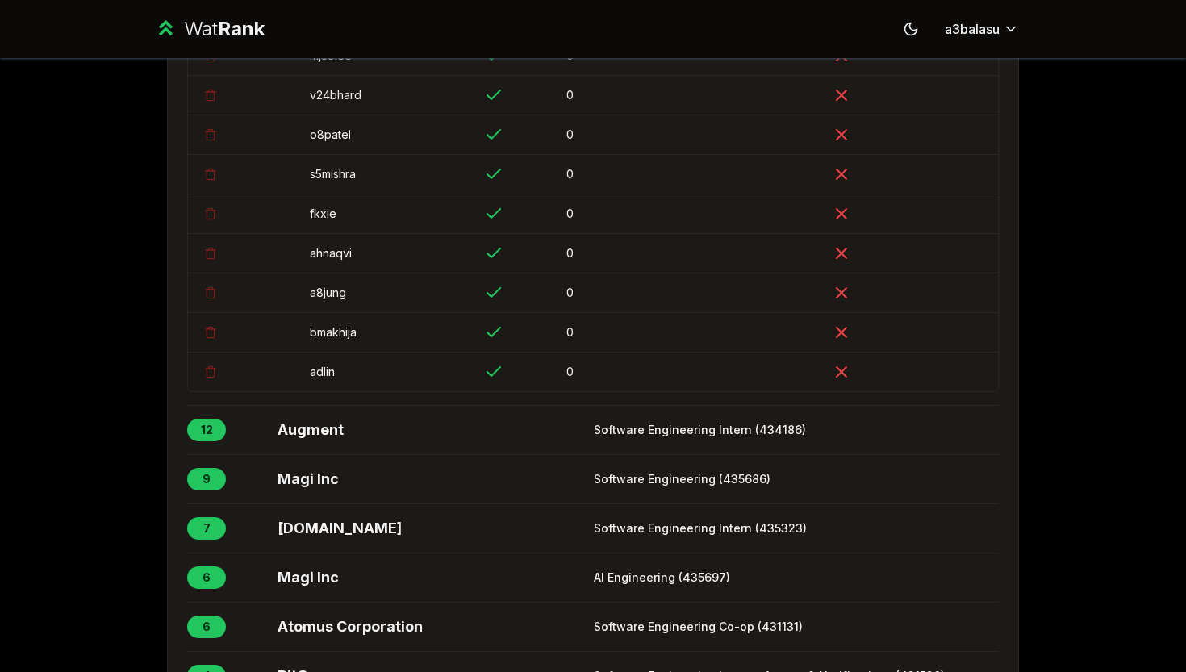
scroll to position [1449, 0]
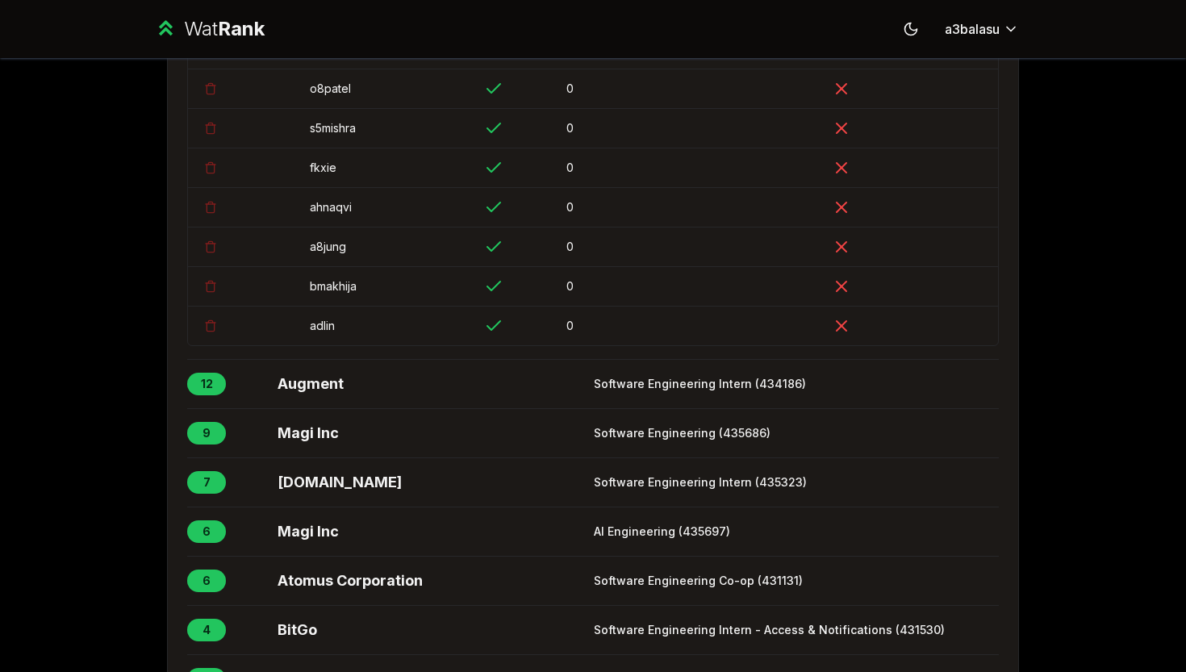
click at [202, 16] on div "Wat Rank" at bounding box center [224, 29] width 81 height 26
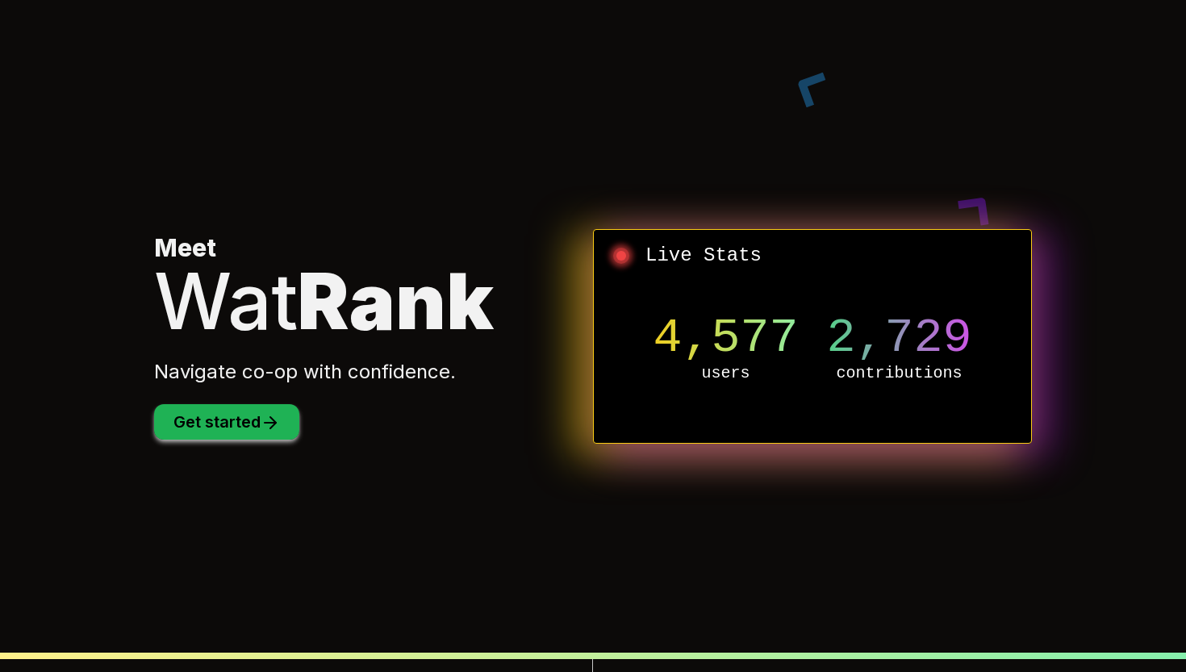
click at [256, 432] on button "Get started" at bounding box center [226, 421] width 145 height 35
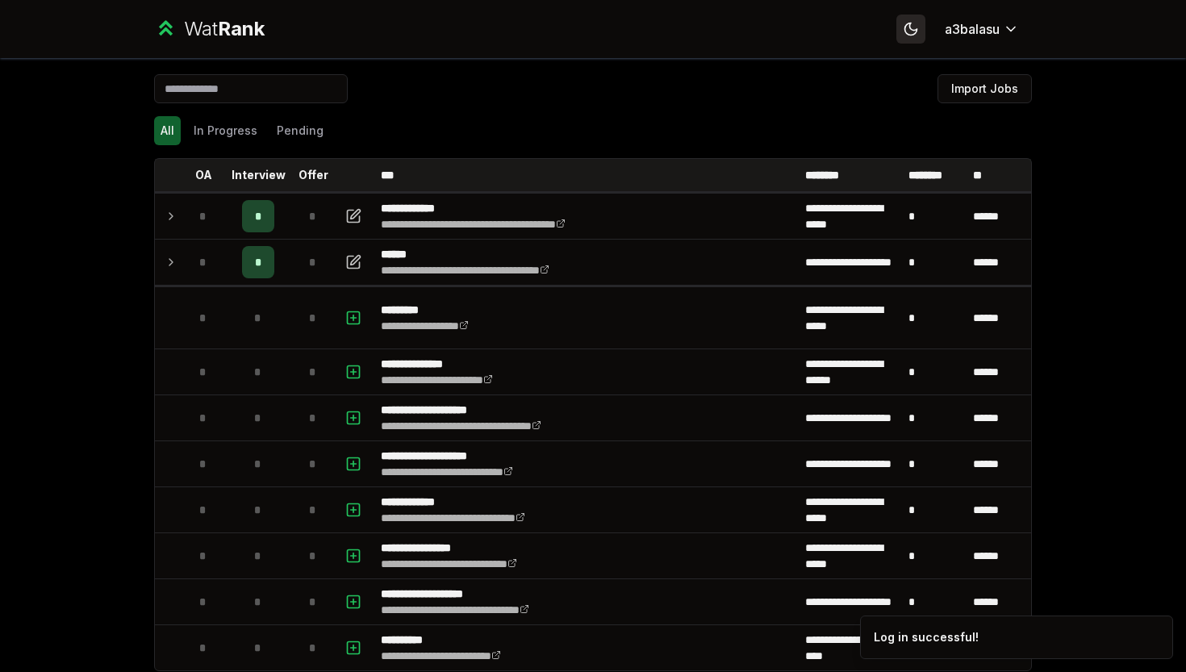
click at [614, 36] on icon at bounding box center [910, 28] width 15 height 15
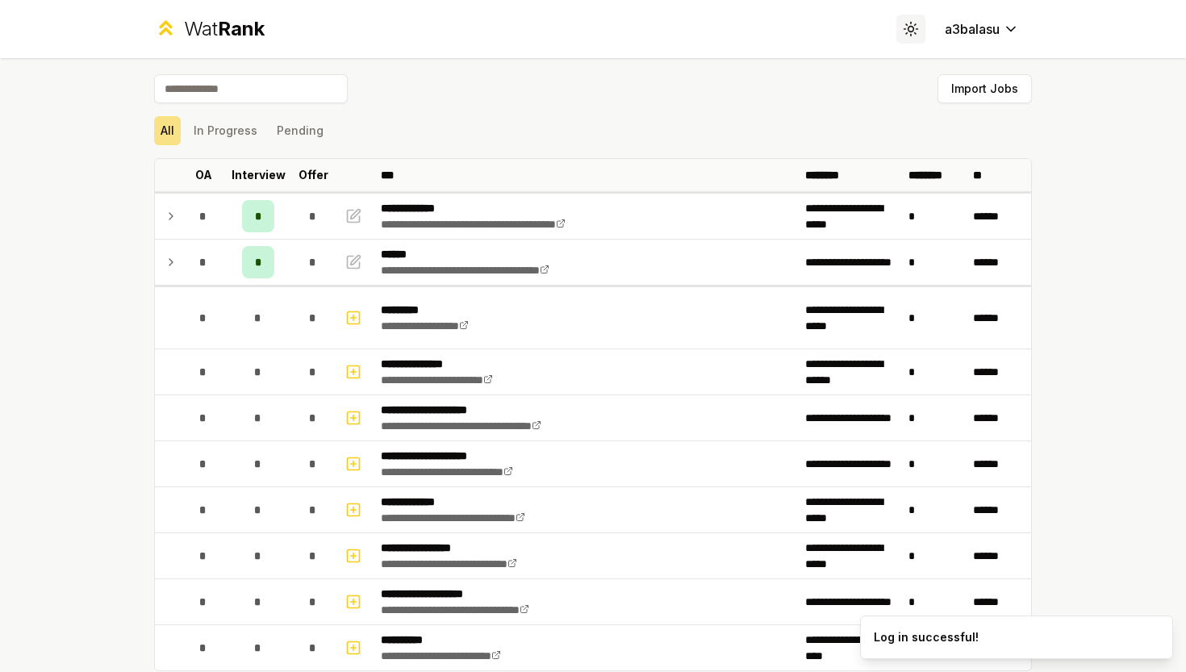
click at [614, 36] on icon at bounding box center [910, 28] width 15 height 15
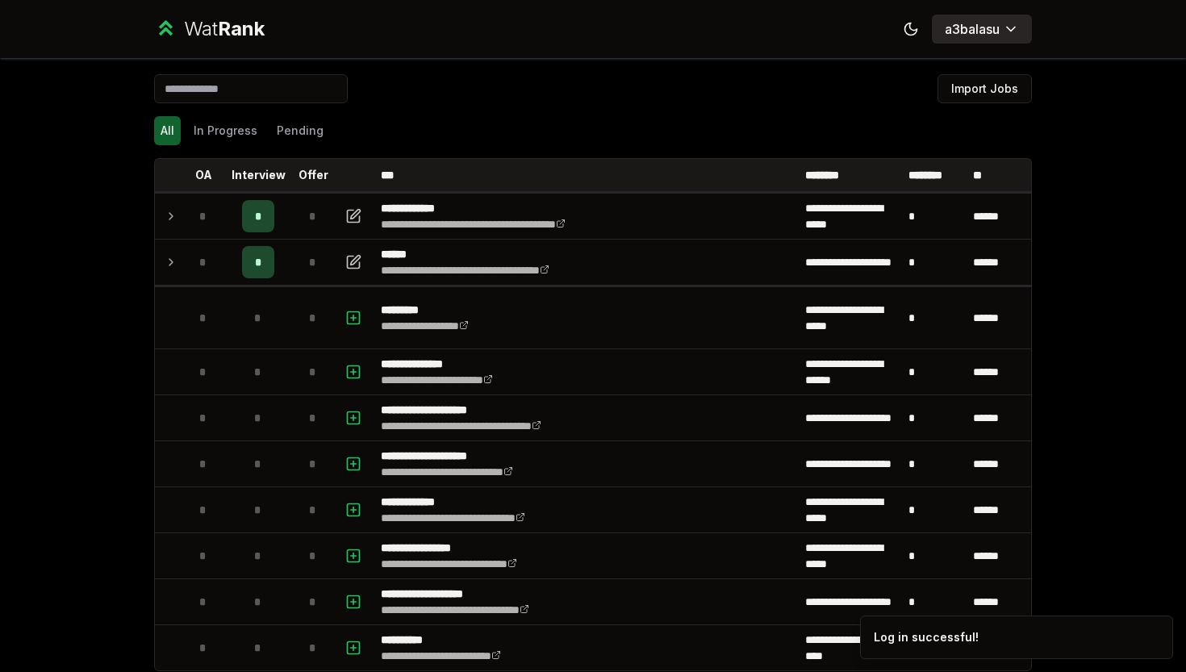
click at [614, 37] on html "**********" at bounding box center [593, 336] width 1186 height 672
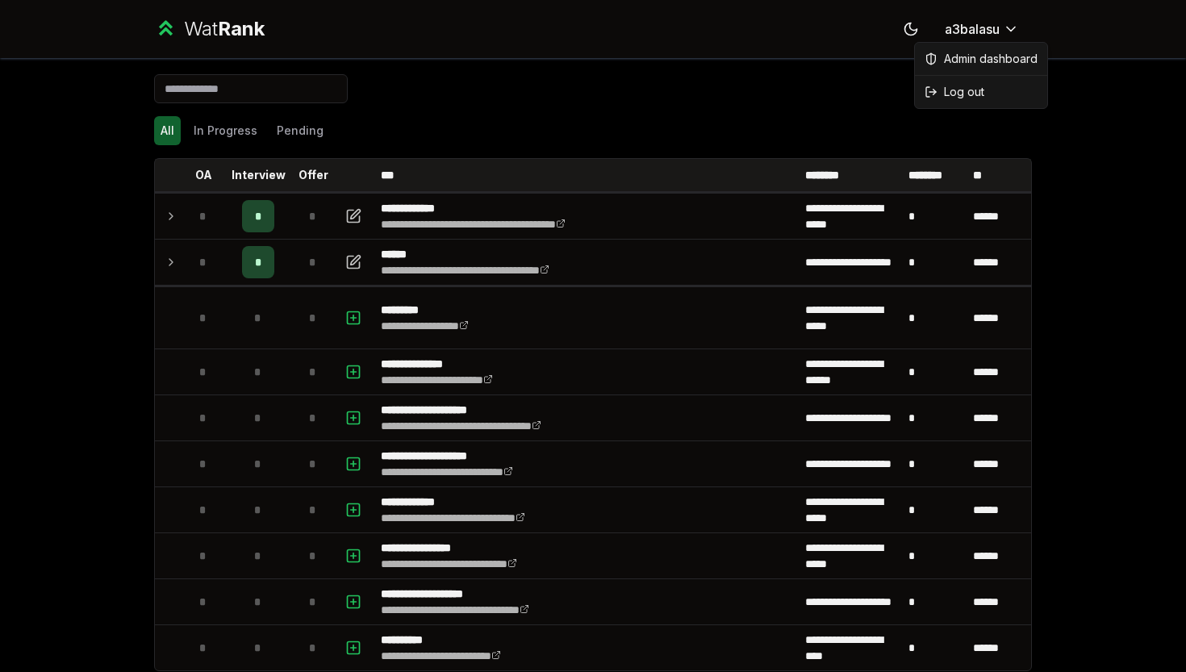
click at [583, 132] on html "**********" at bounding box center [593, 336] width 1186 height 672
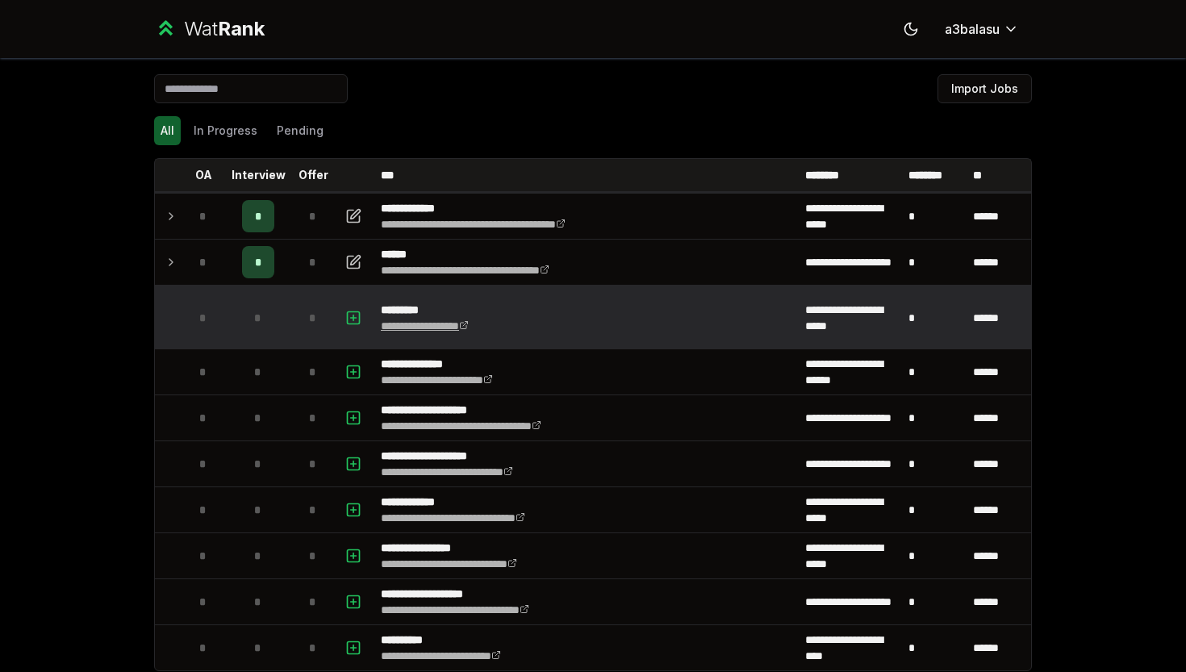
click at [469, 324] on icon at bounding box center [464, 325] width 10 height 10
